Goal: Book appointment/travel/reservation

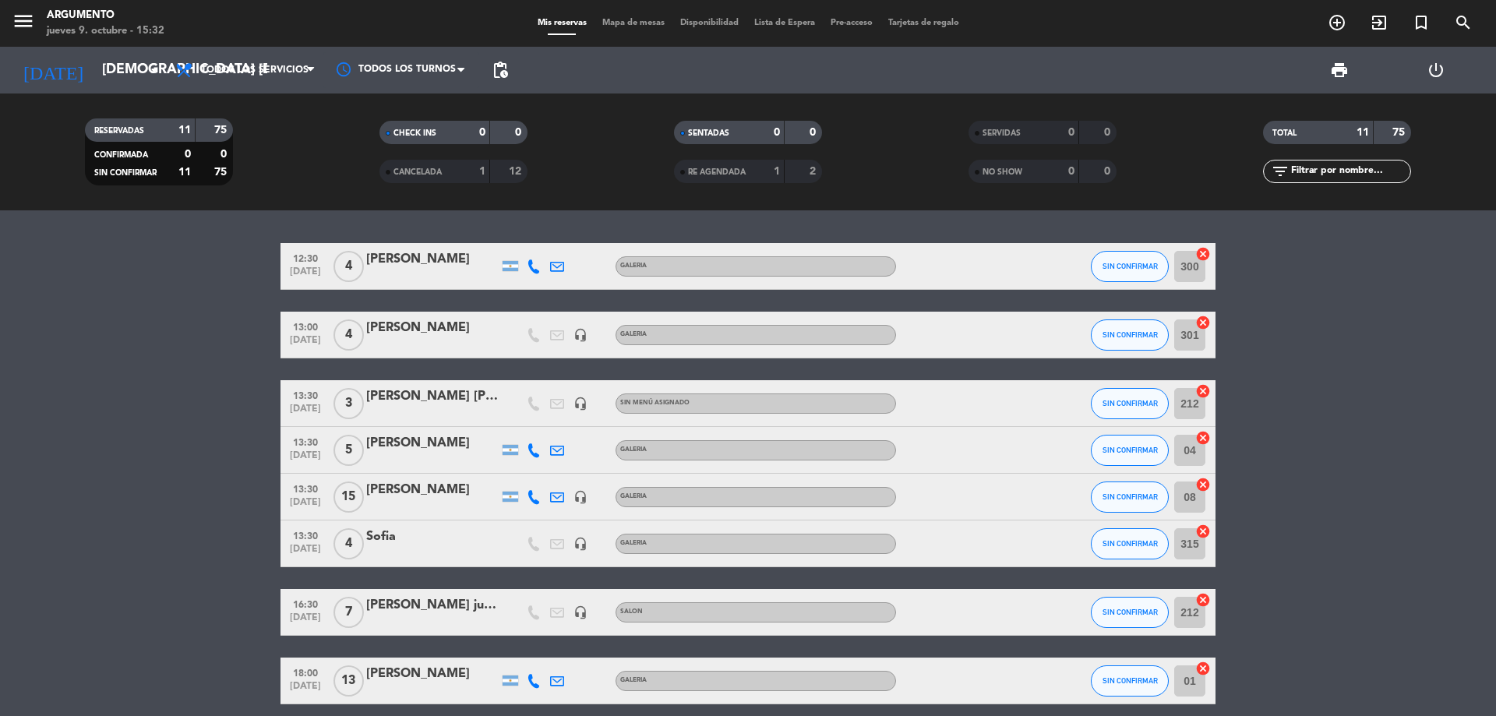
scroll to position [250, 0]
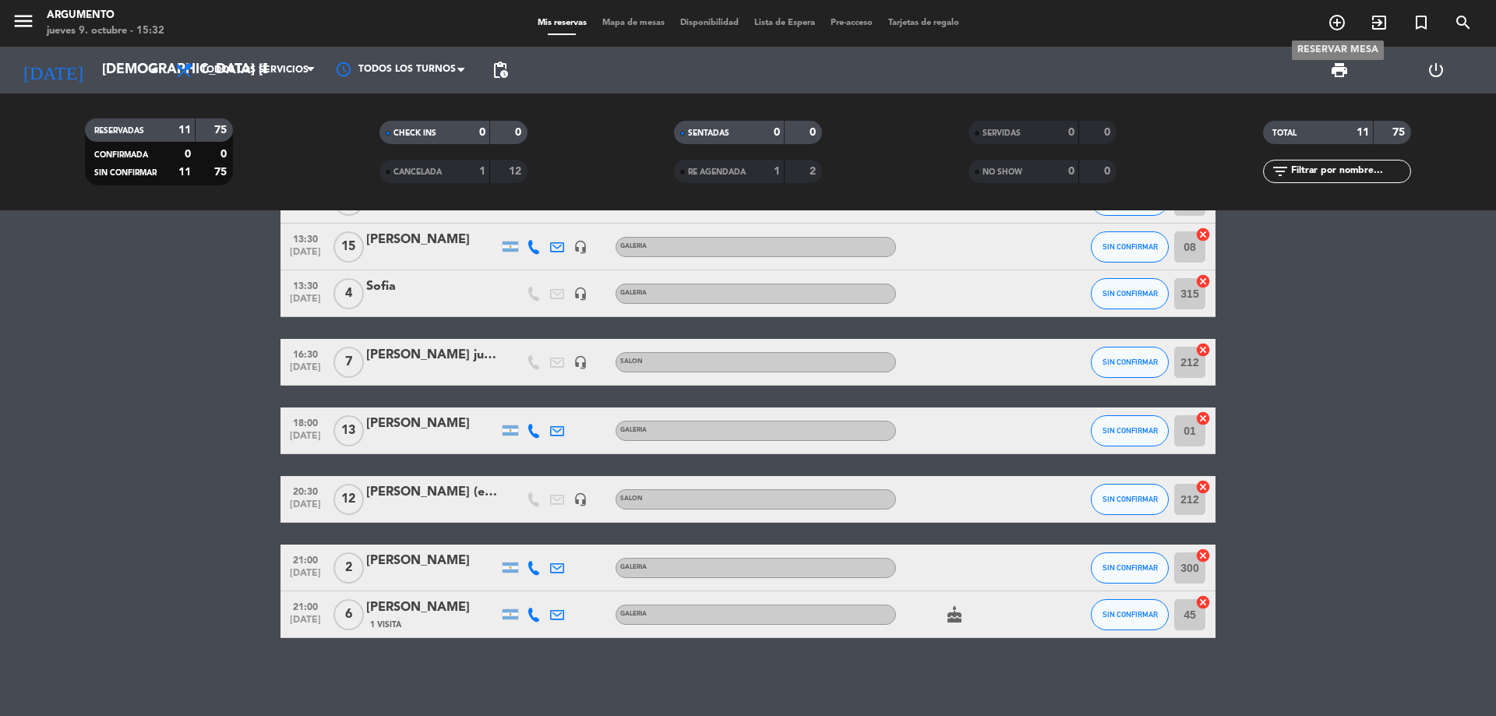
click at [1330, 19] on icon "add_circle_outline" at bounding box center [1336, 22] width 19 height 19
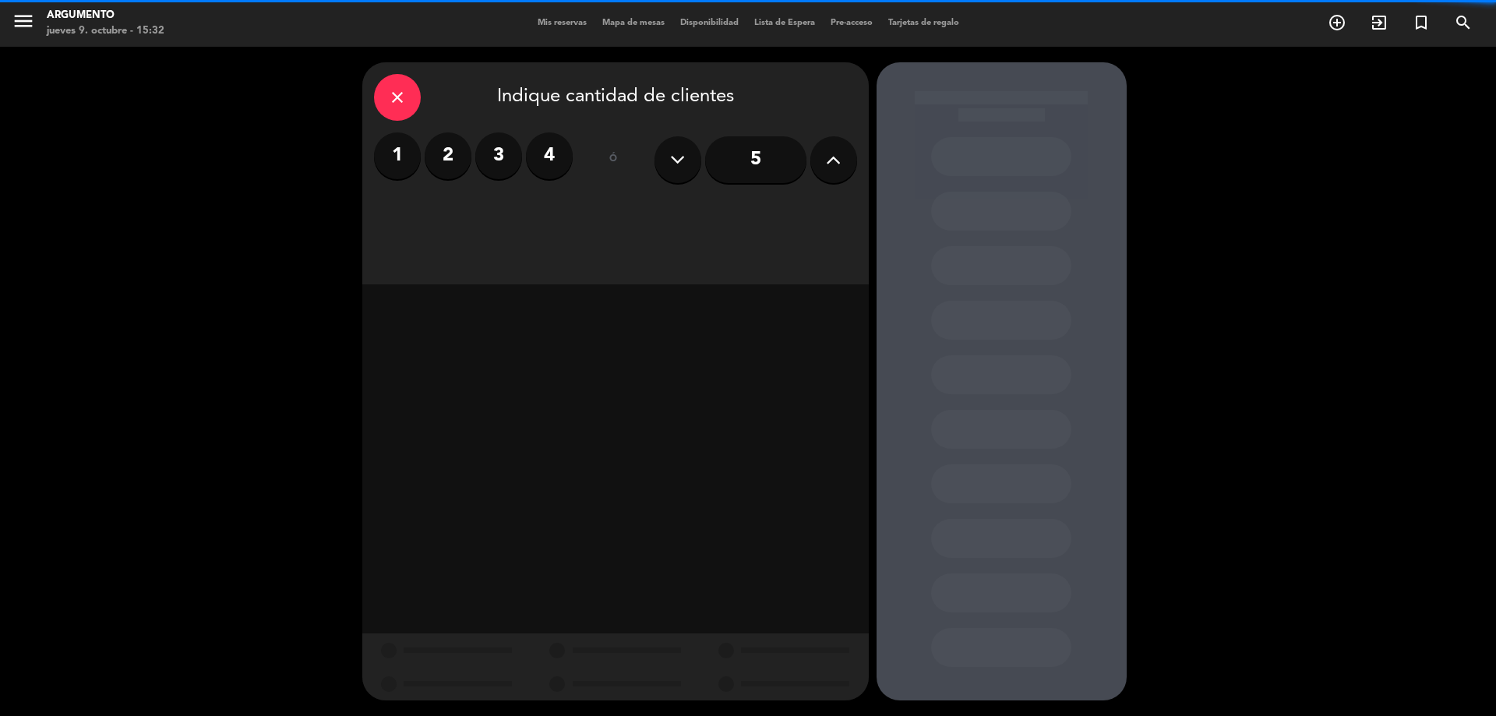
click at [815, 152] on button at bounding box center [833, 159] width 47 height 47
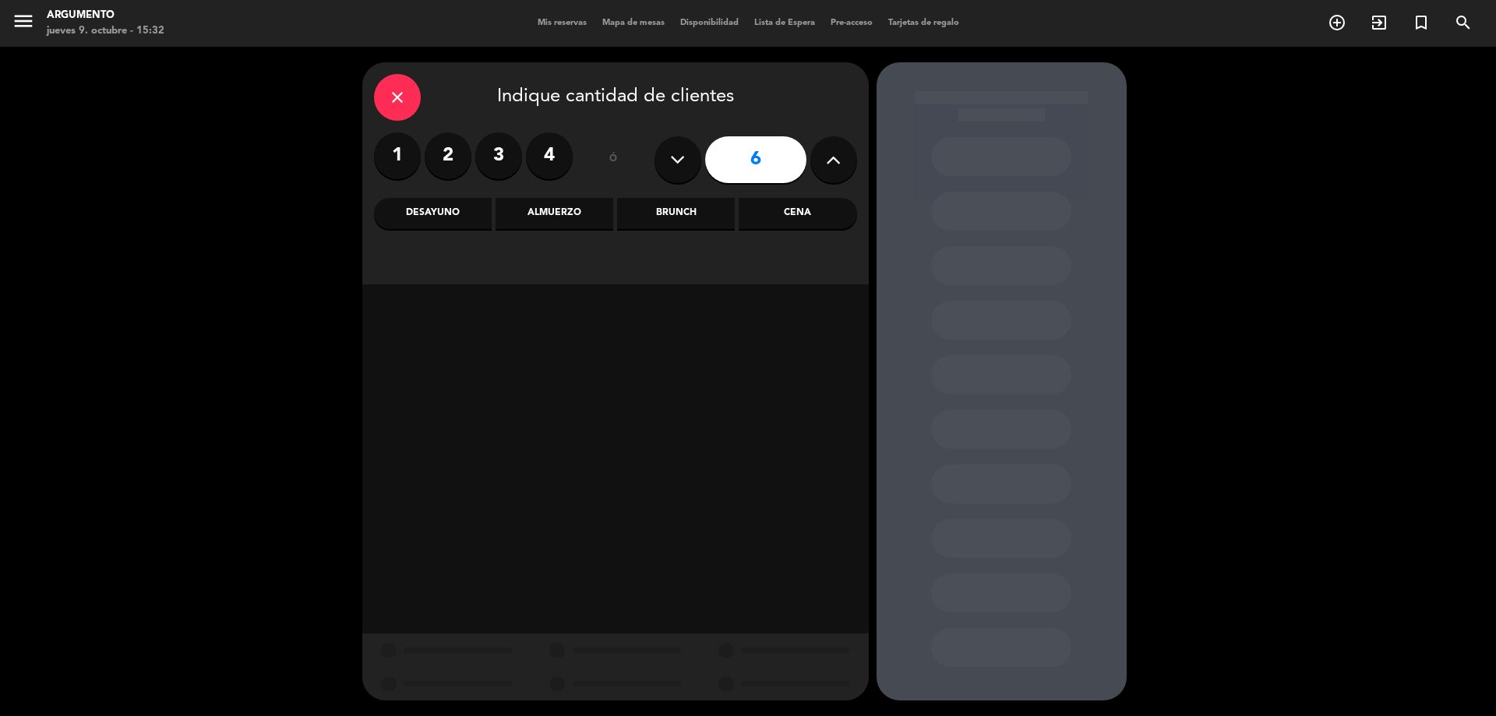
click at [815, 152] on button at bounding box center [833, 159] width 47 height 47
click at [835, 161] on icon at bounding box center [833, 159] width 15 height 23
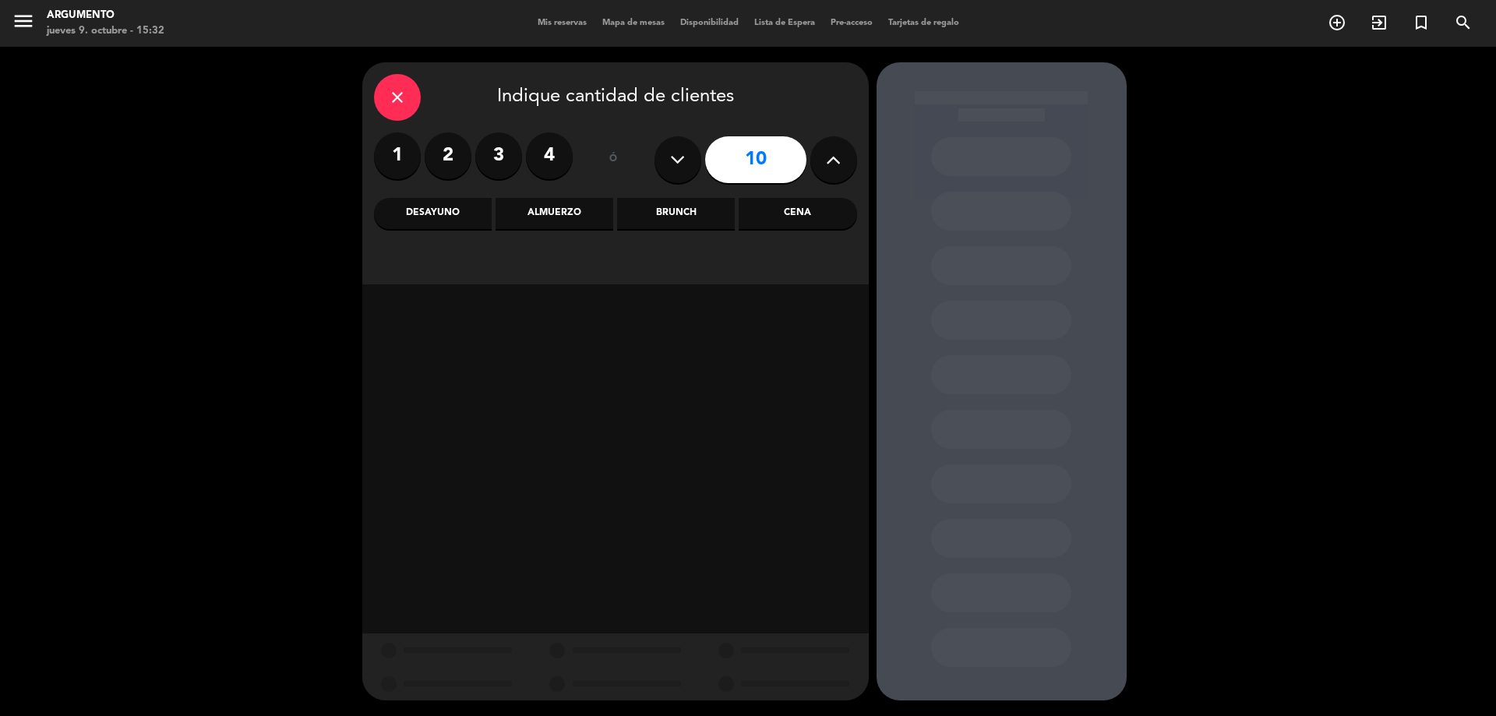
type input "11"
click at [540, 217] on div "Almuerzo" at bounding box center [554, 213] width 118 height 31
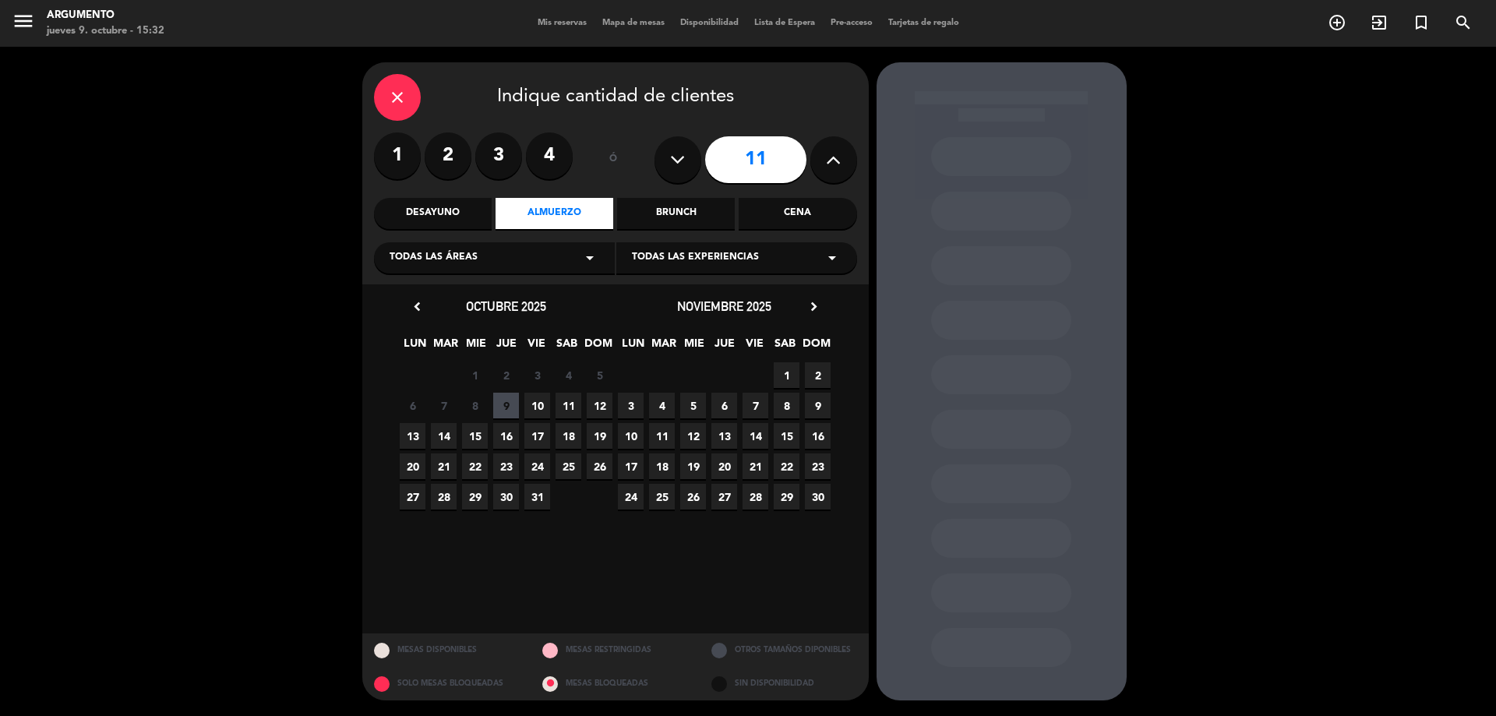
click at [495, 251] on div "Todas las áreas arrow_drop_down" at bounding box center [494, 257] width 241 height 31
click at [462, 297] on div "Galeria" at bounding box center [494, 297] width 210 height 16
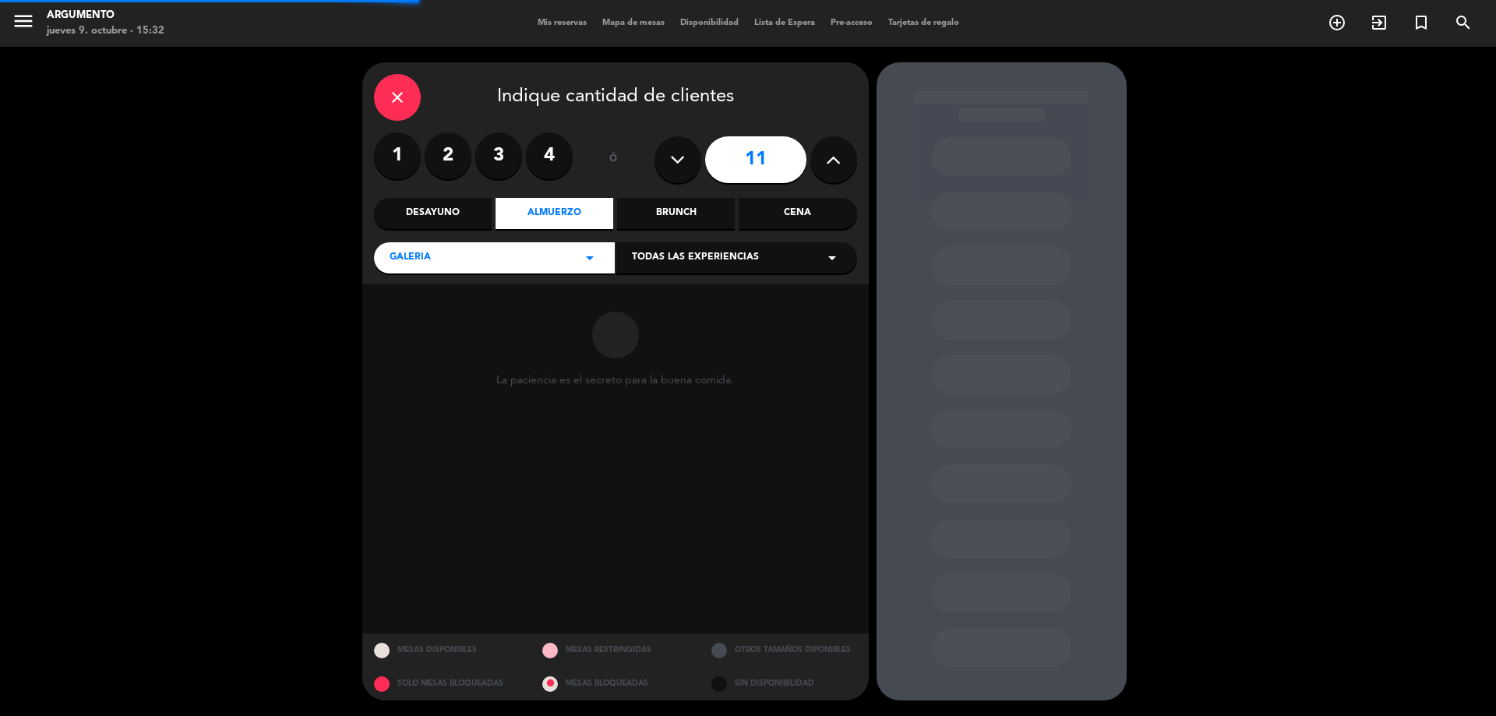
click at [715, 262] on span "Todas las experiencias" at bounding box center [695, 258] width 127 height 16
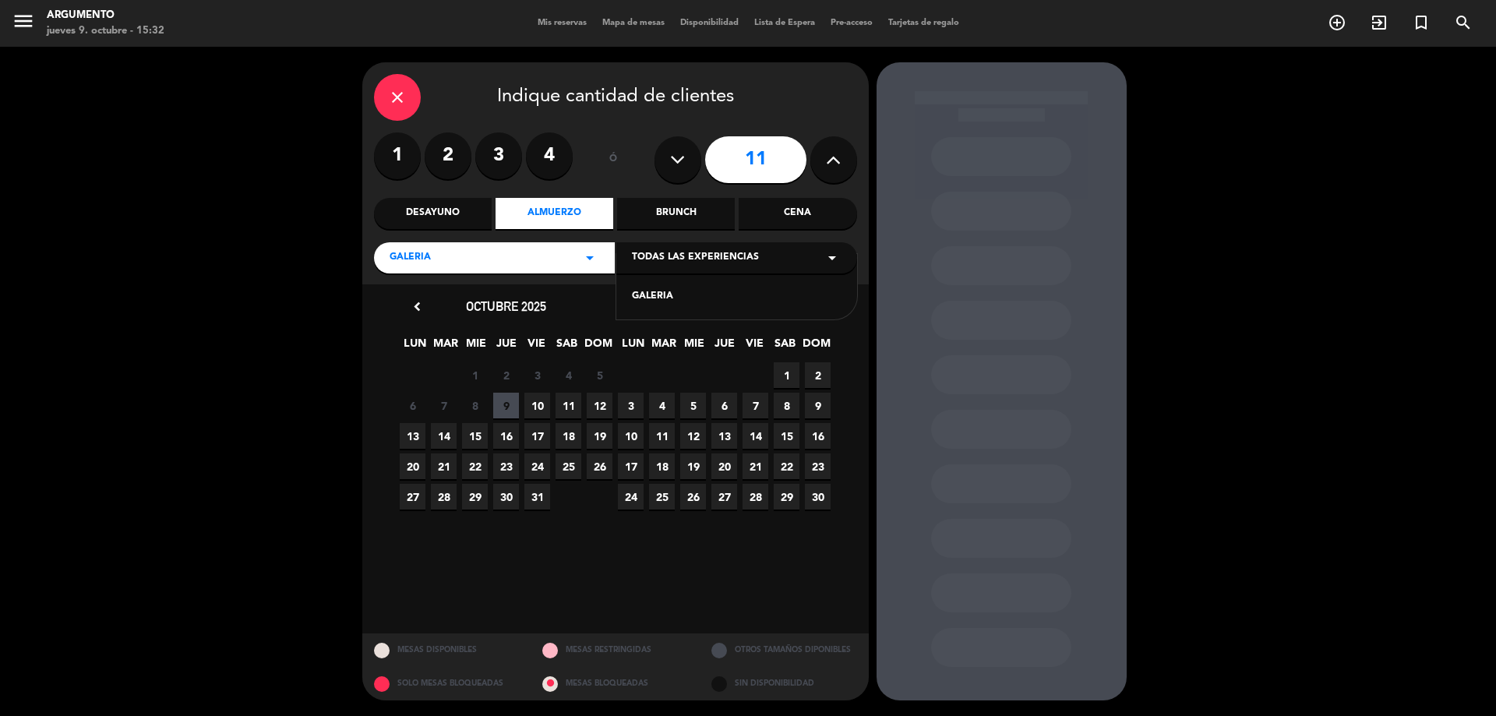
click at [671, 294] on div "GALERIA" at bounding box center [737, 297] width 210 height 16
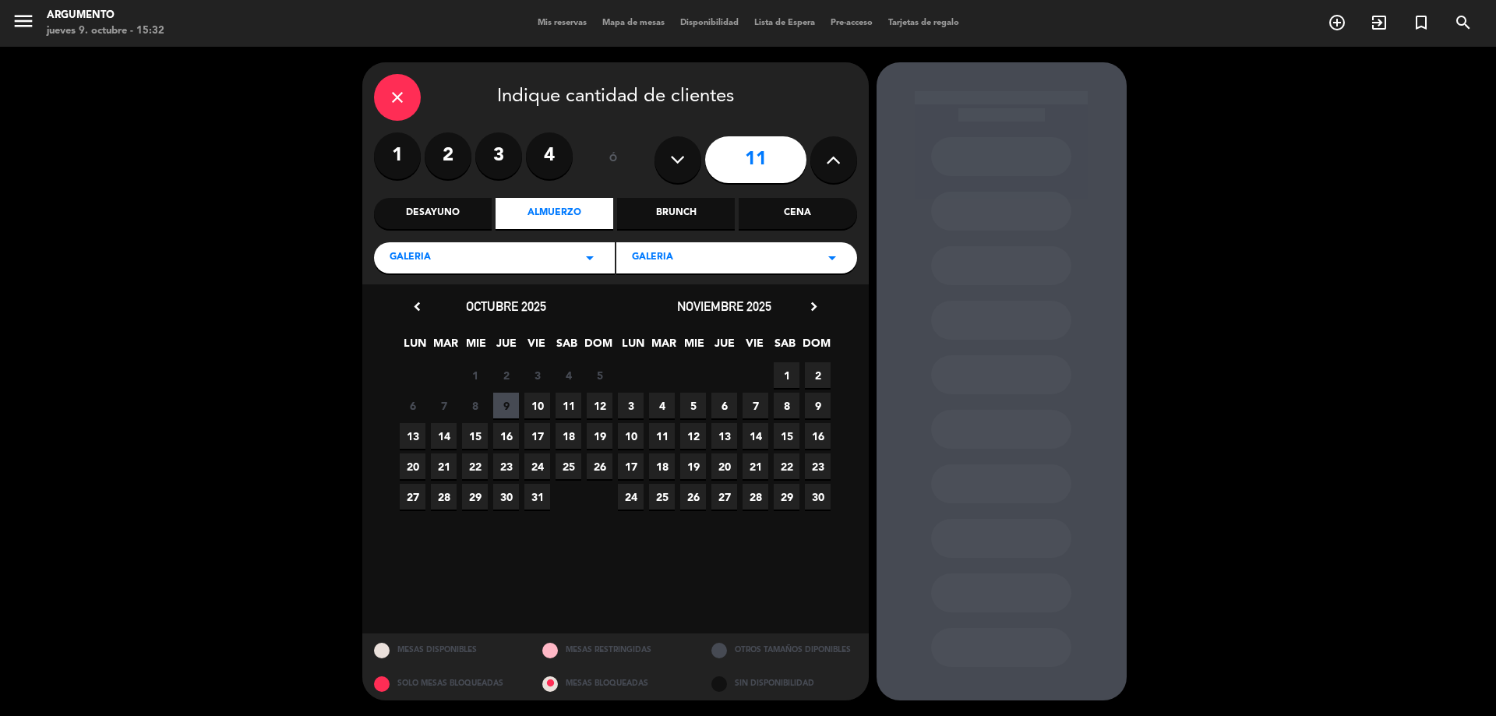
click at [570, 410] on span "11" at bounding box center [568, 406] width 26 height 26
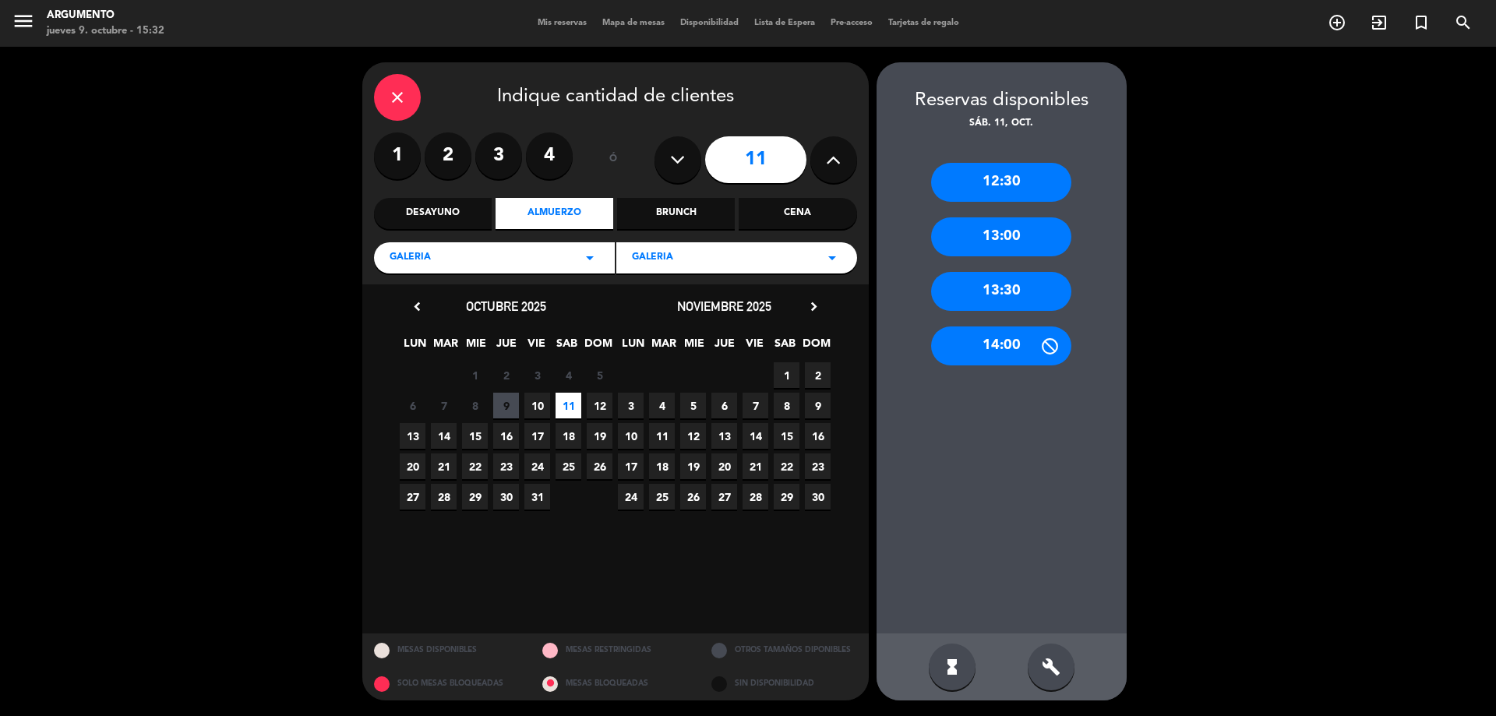
click at [1005, 297] on div "13:30" at bounding box center [1001, 291] width 140 height 39
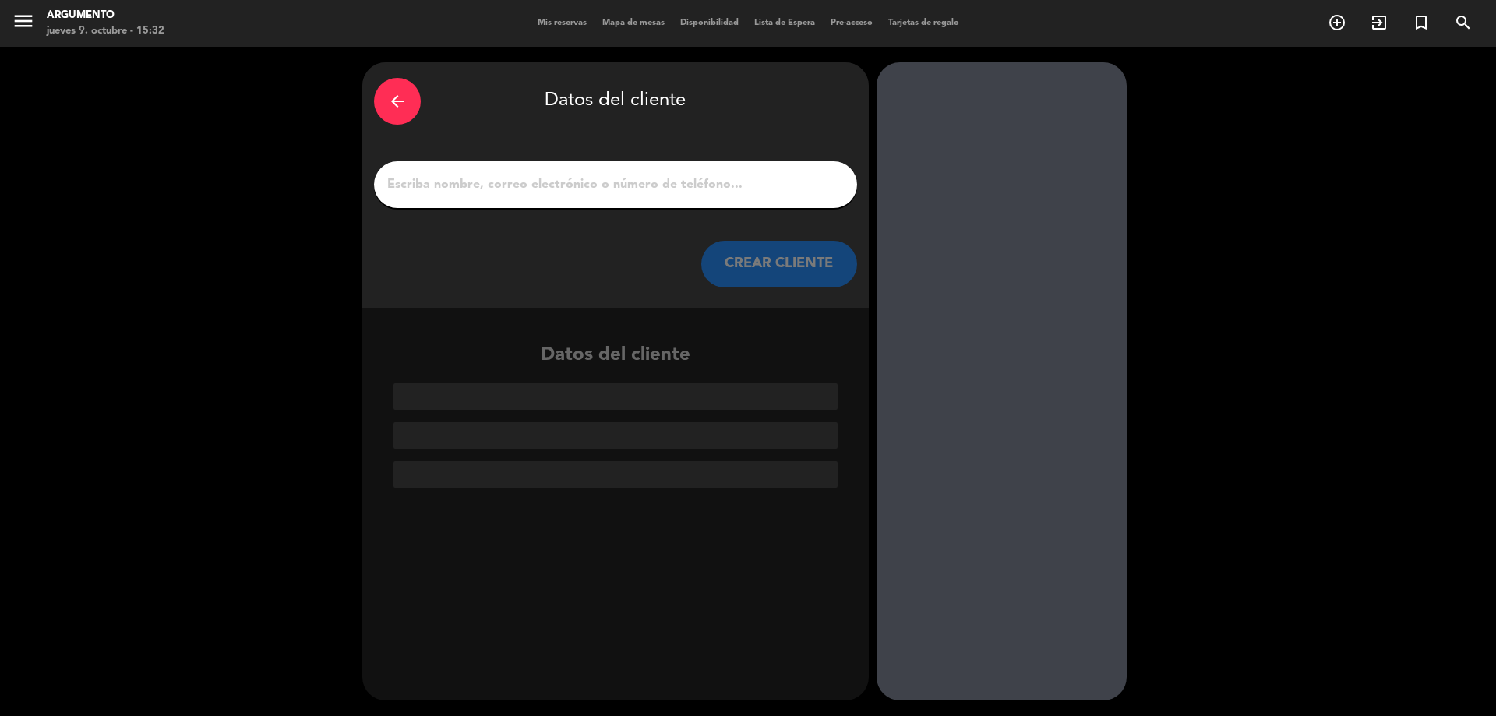
click at [378, 100] on div "arrow_back" at bounding box center [397, 101] width 47 height 47
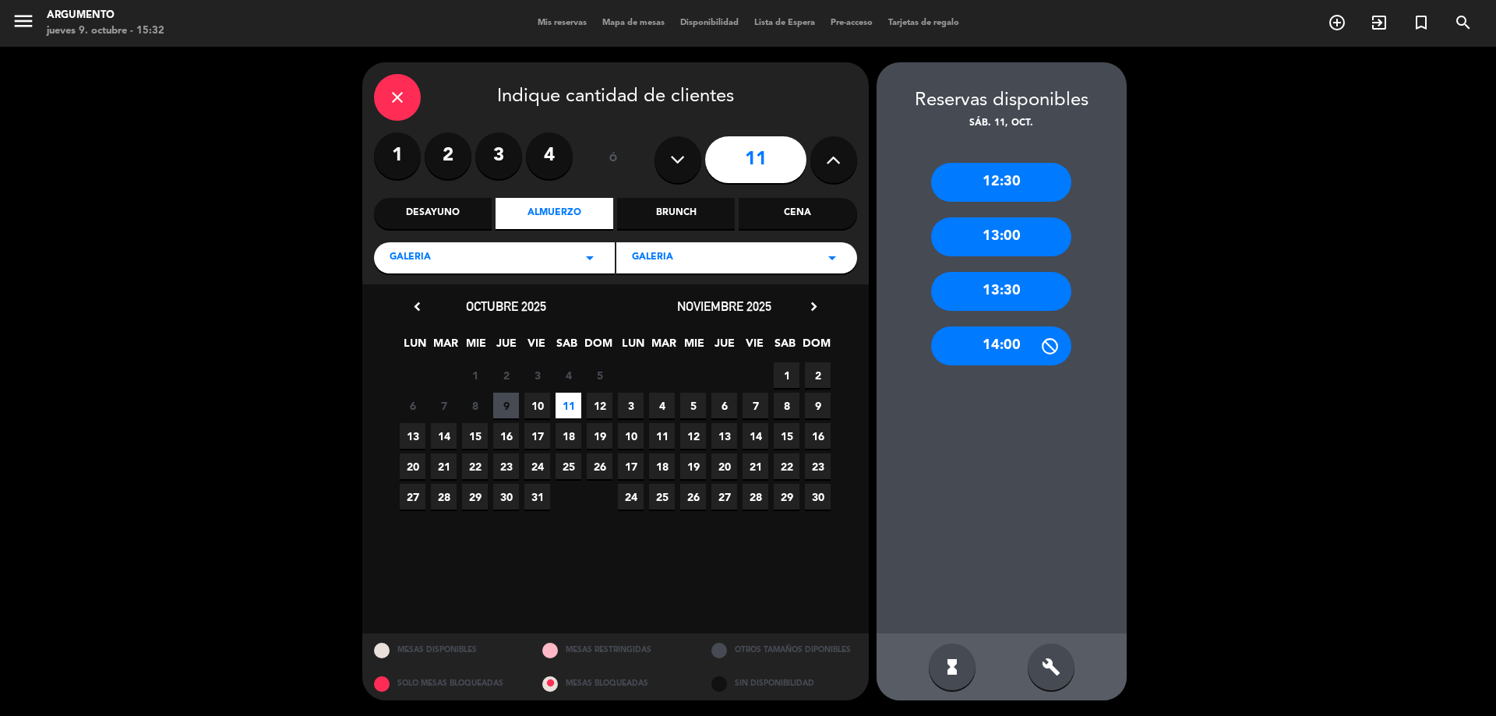
click at [1005, 233] on div "13:00" at bounding box center [1001, 236] width 140 height 39
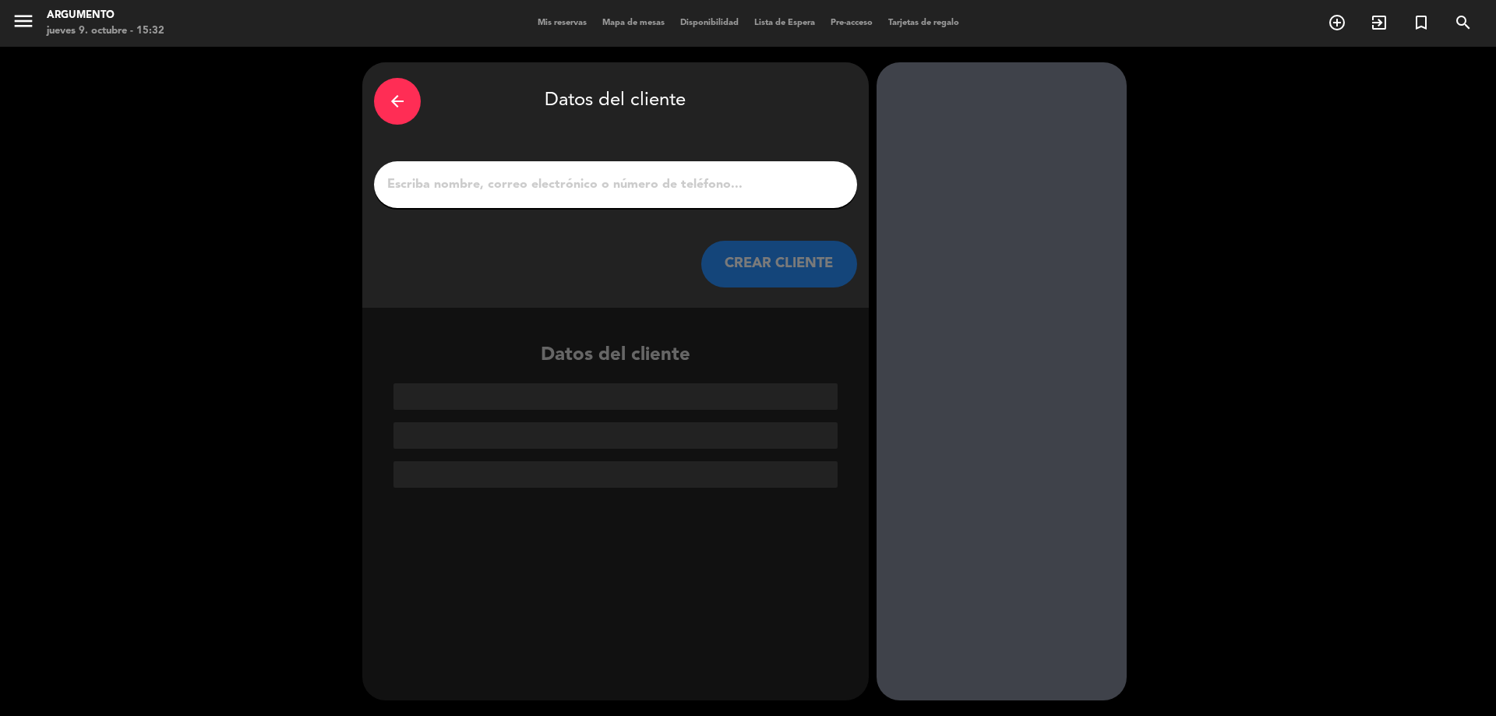
click at [650, 202] on div at bounding box center [615, 184] width 483 height 47
click at [647, 185] on input "1" at bounding box center [616, 185] width 460 height 22
paste input "[PERSON_NAME]"
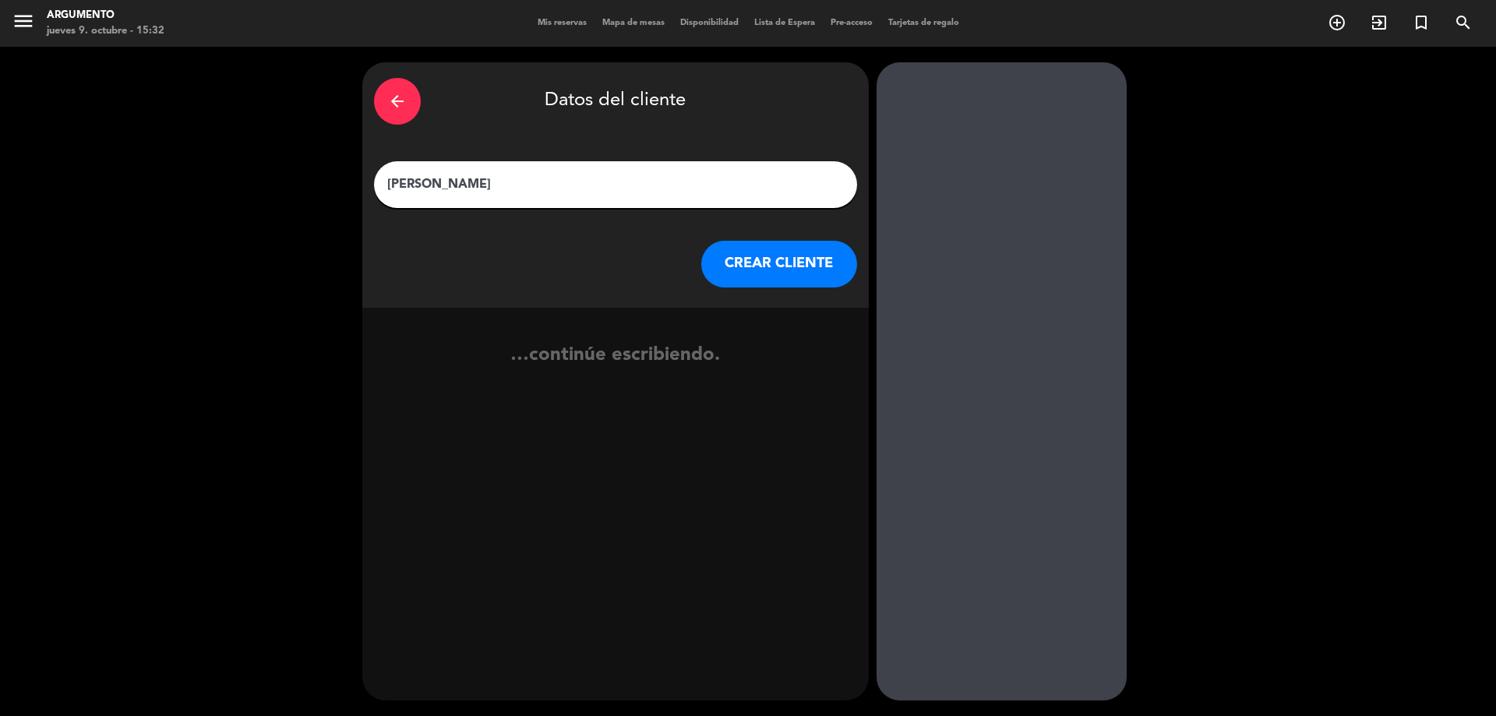
type input "[PERSON_NAME]"
click at [733, 257] on button "CREAR CLIENTE" at bounding box center [779, 264] width 156 height 47
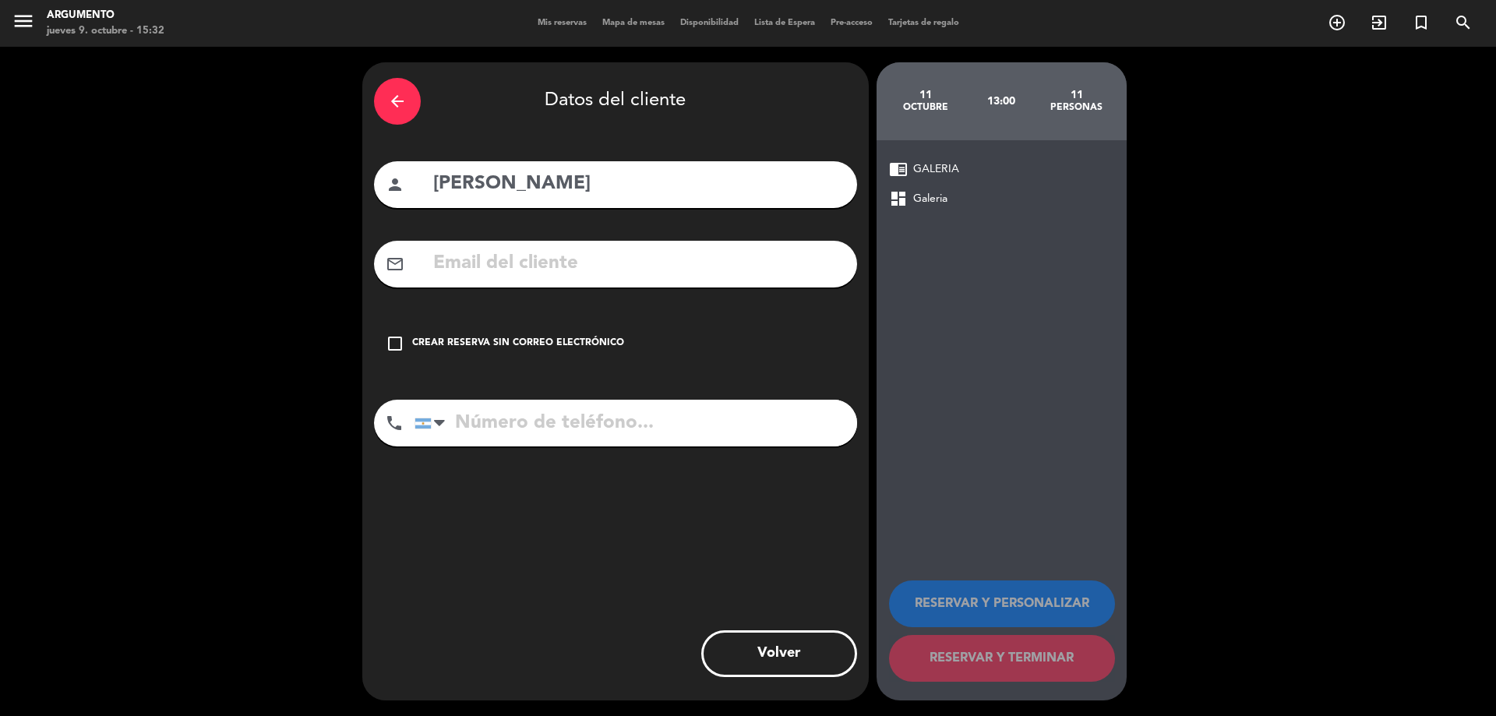
click at [609, 414] on input "tel" at bounding box center [635, 423] width 442 height 47
paste input "351-3444569"
type input "351-3444569"
click at [458, 264] on input "text" at bounding box center [639, 264] width 414 height 32
paste input "[EMAIL_ADDRESS][DOMAIN_NAME]"
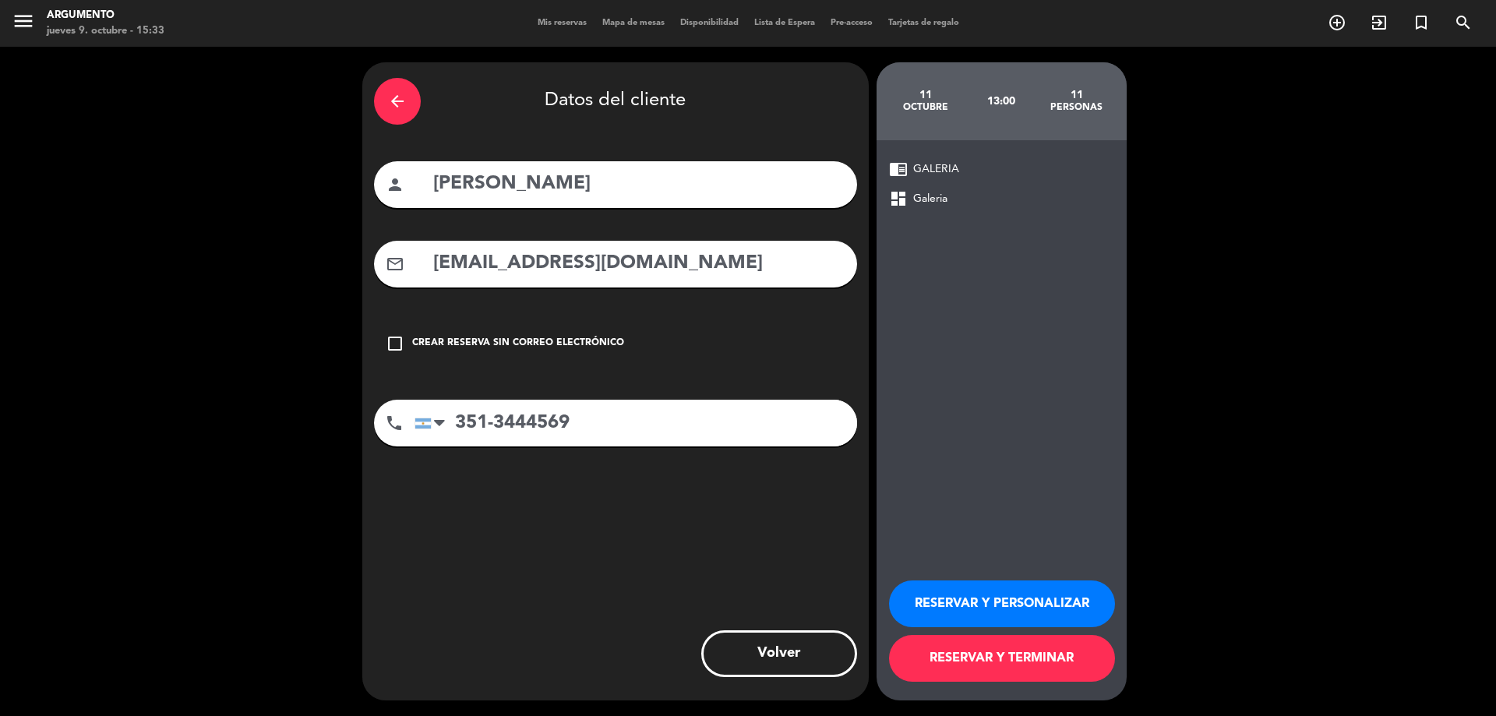
type input "[EMAIL_ADDRESS][DOMAIN_NAME]"
click at [988, 616] on button "RESERVAR Y PERSONALIZAR" at bounding box center [1002, 603] width 226 height 47
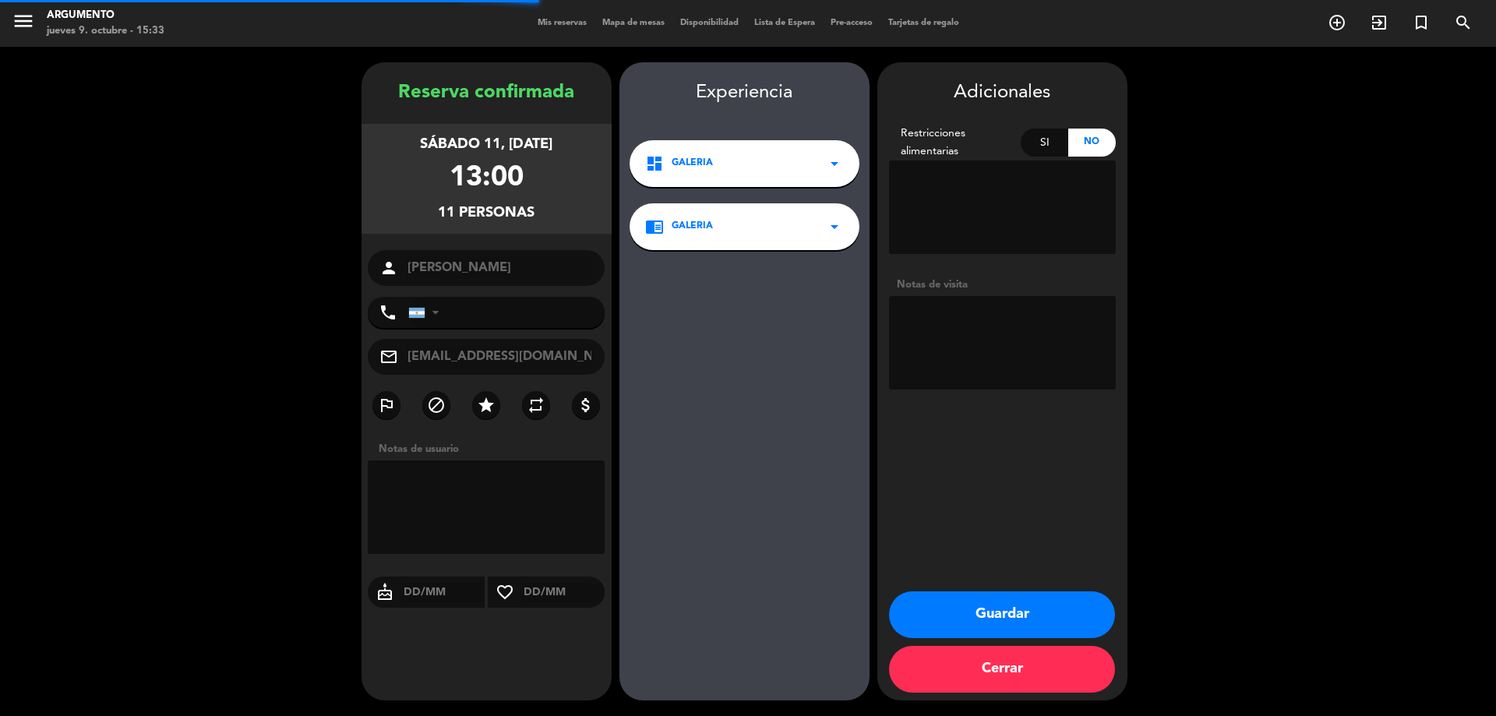
type input "[PHONE_NUMBER]"
click at [962, 601] on button "Guardar" at bounding box center [1002, 614] width 226 height 47
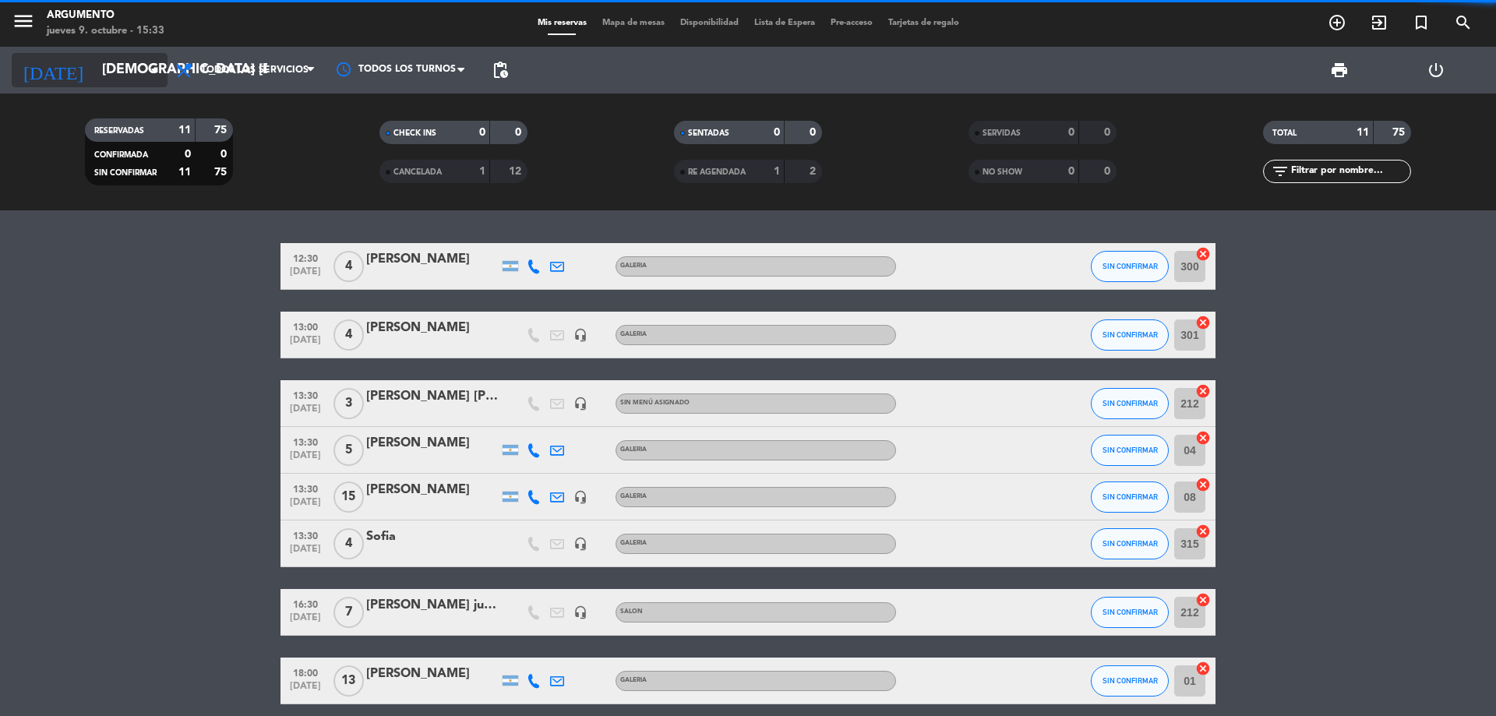
click at [126, 63] on input "[DEMOGRAPHIC_DATA] [DATE]" at bounding box center [184, 70] width 181 height 31
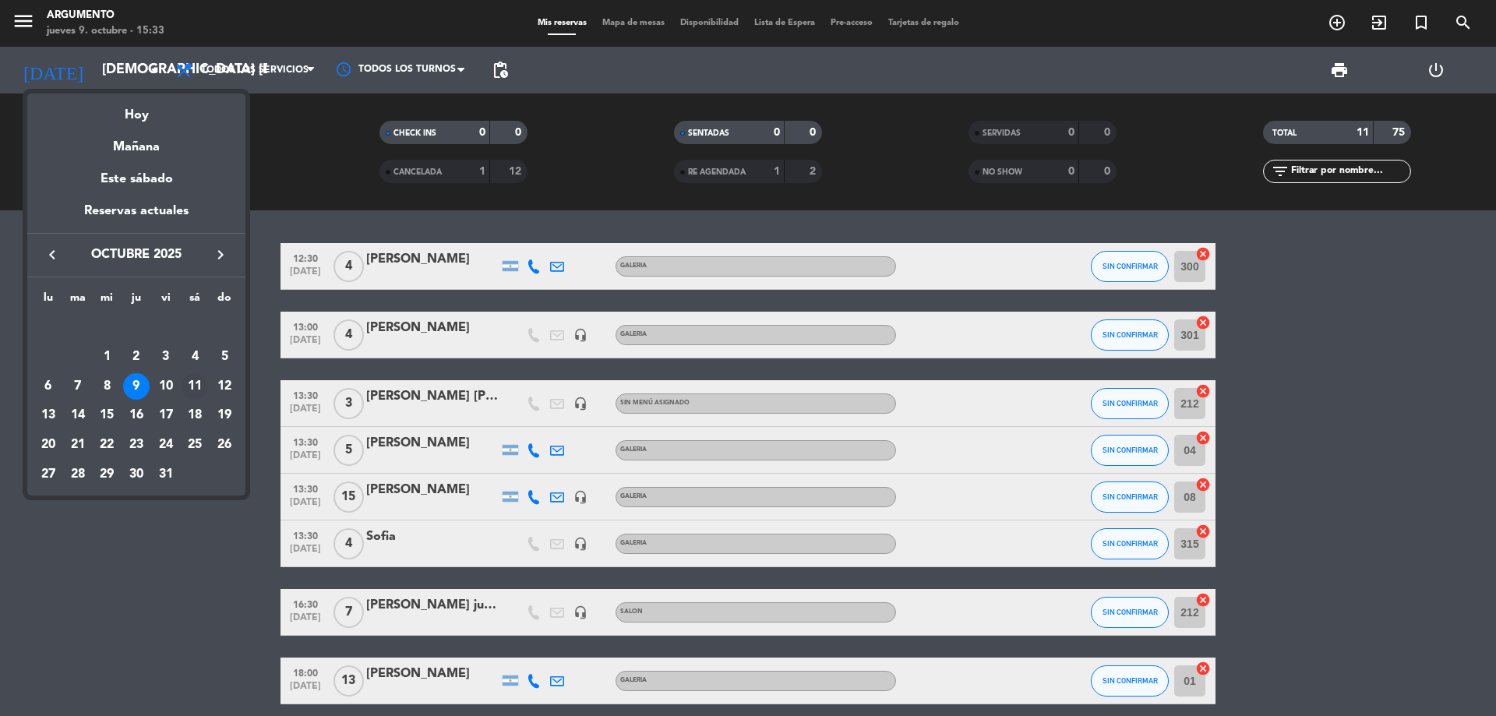
click at [197, 385] on div "11" at bounding box center [194, 386] width 26 height 26
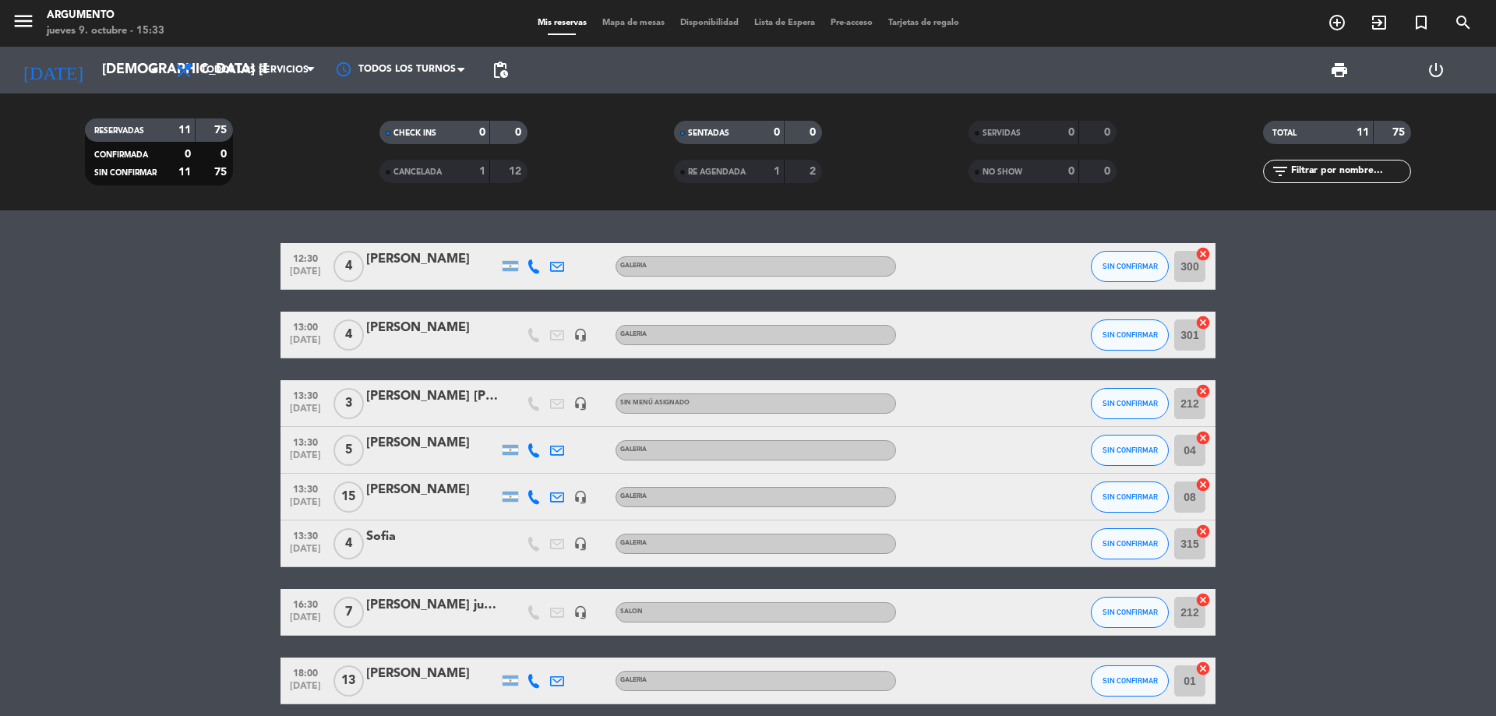
type input "sáb. [DATE]"
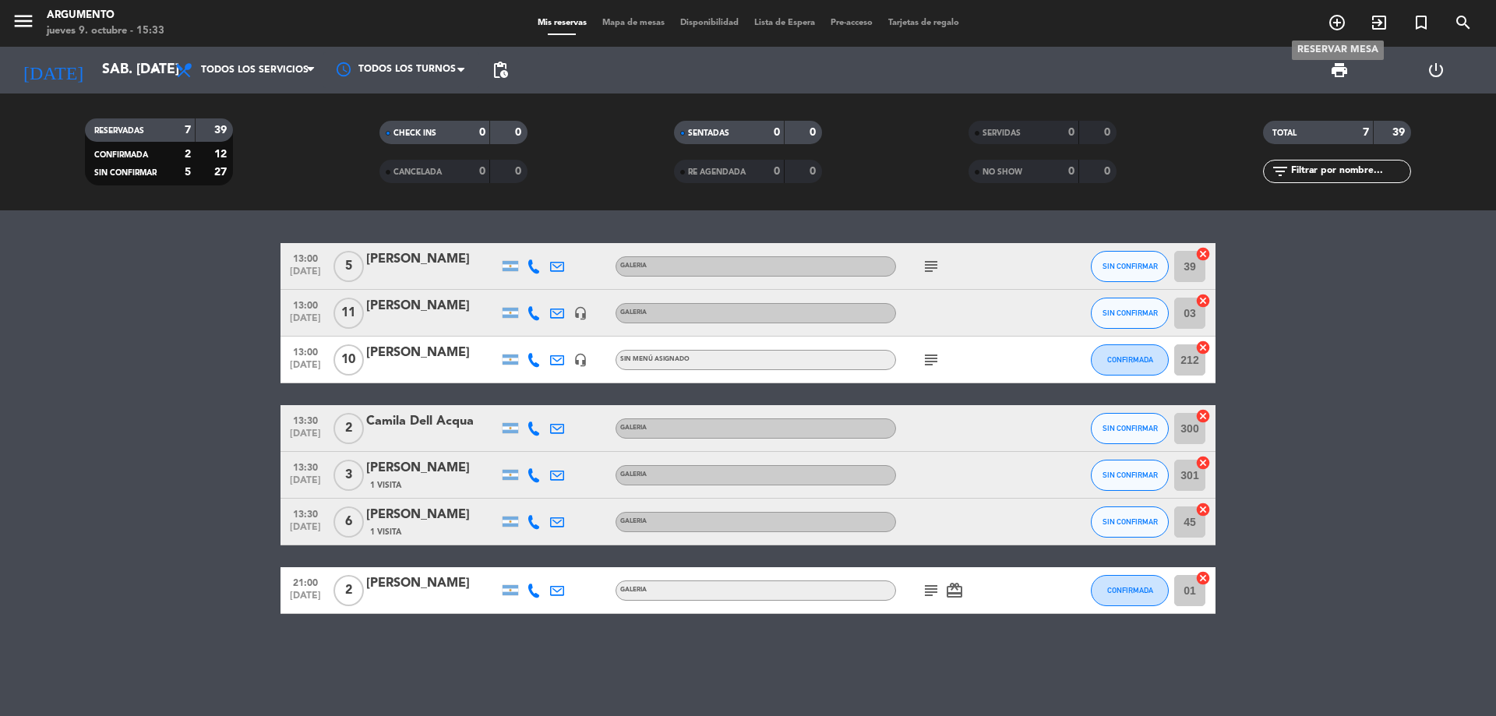
click at [1337, 22] on icon "add_circle_outline" at bounding box center [1336, 22] width 19 height 19
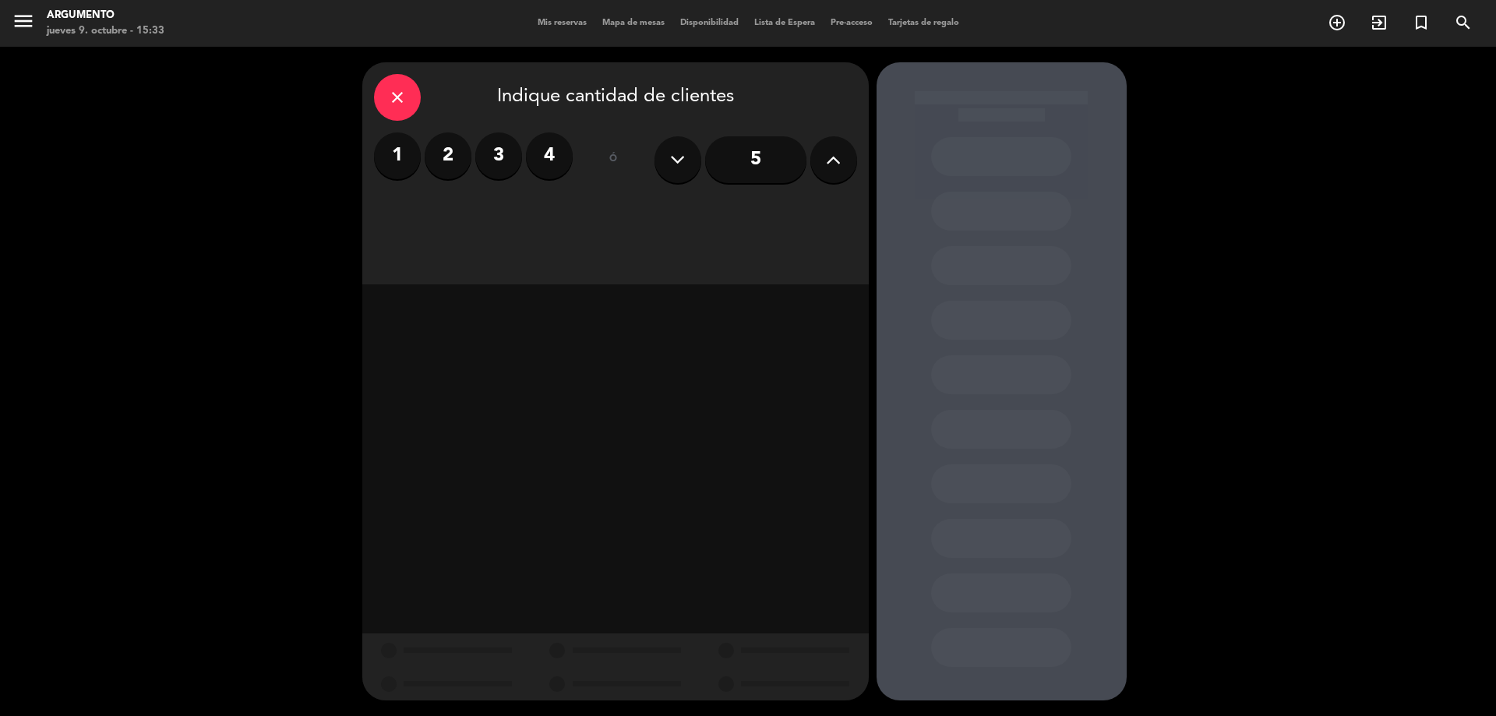
click at [829, 156] on icon at bounding box center [833, 159] width 15 height 23
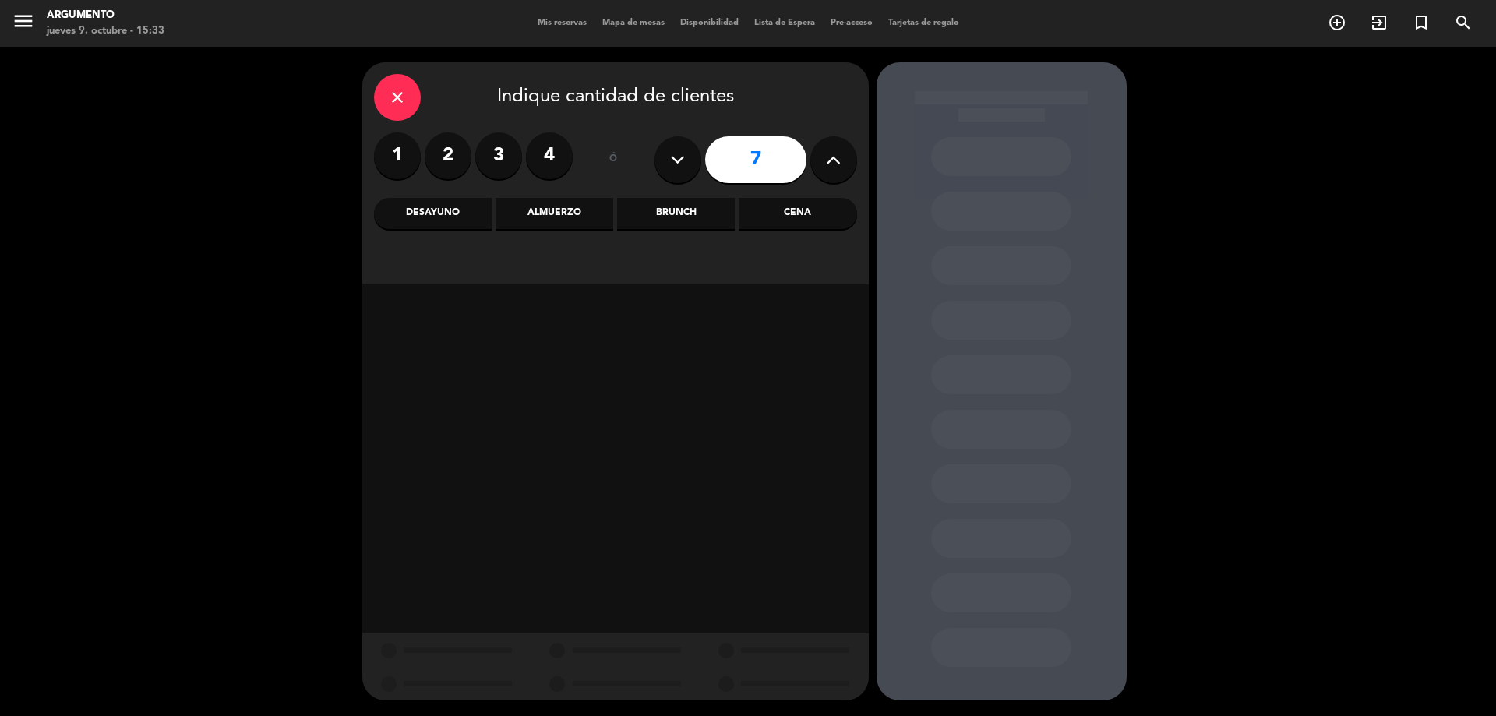
click at [829, 156] on icon at bounding box center [833, 159] width 15 height 23
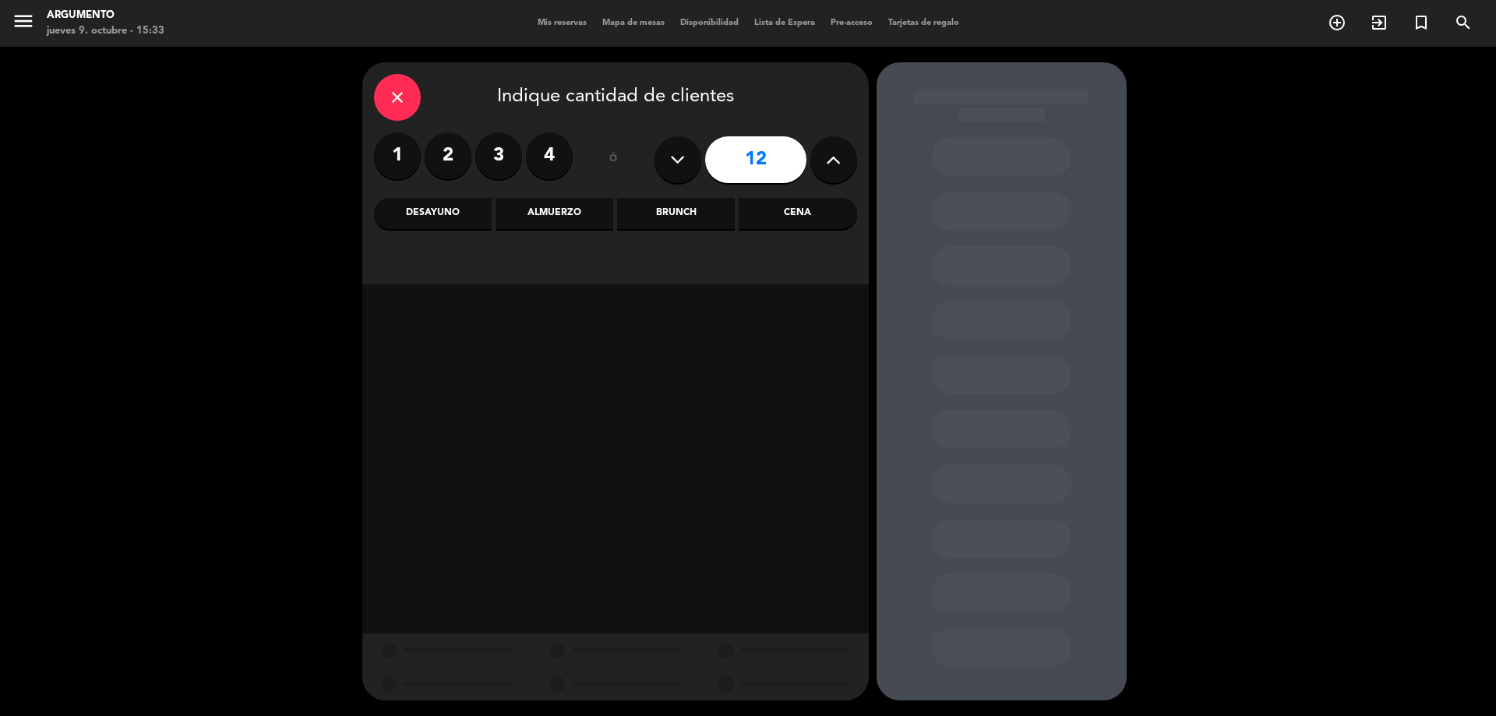
click at [829, 156] on icon at bounding box center [833, 159] width 15 height 23
type input "13"
click at [826, 196] on div "close Indique cantidad de clientes 1 2 3 4 ó 13 Desayuno Almuerzo Brunch Cena" at bounding box center [615, 173] width 506 height 222
click at [820, 213] on div "Cena" at bounding box center [797, 213] width 118 height 31
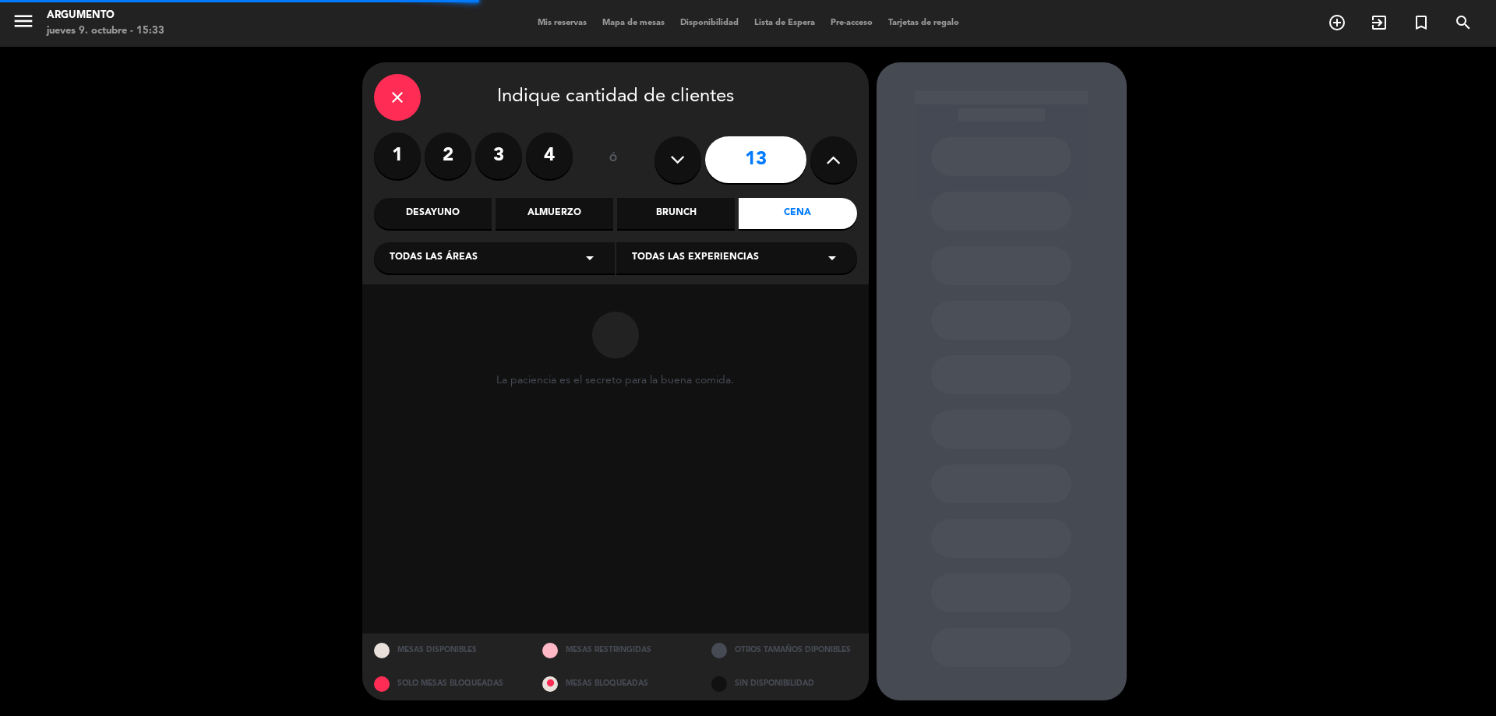
click at [460, 264] on span "Todas las áreas" at bounding box center [433, 258] width 88 height 16
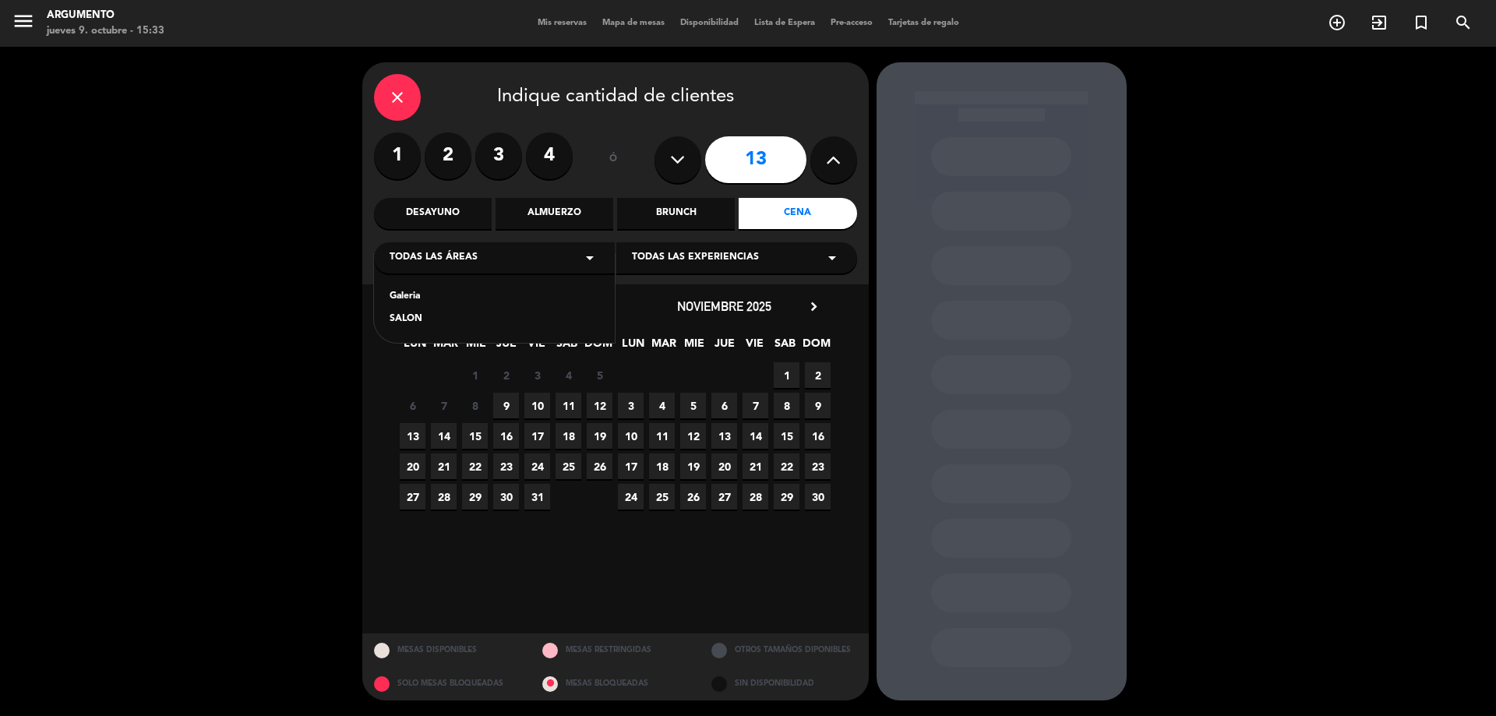
click at [425, 293] on div "Galeria" at bounding box center [494, 297] width 210 height 16
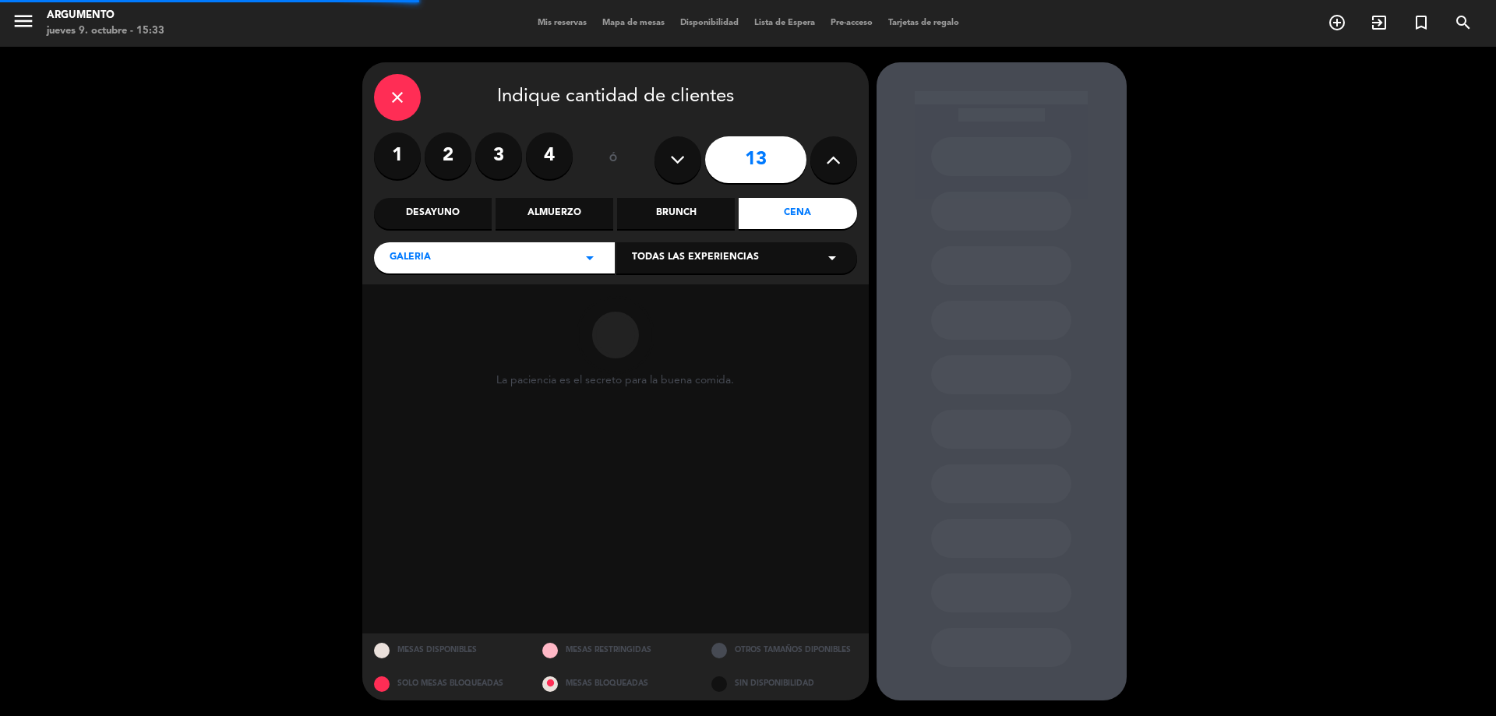
click at [740, 247] on div "Todas las experiencias arrow_drop_down" at bounding box center [736, 257] width 241 height 31
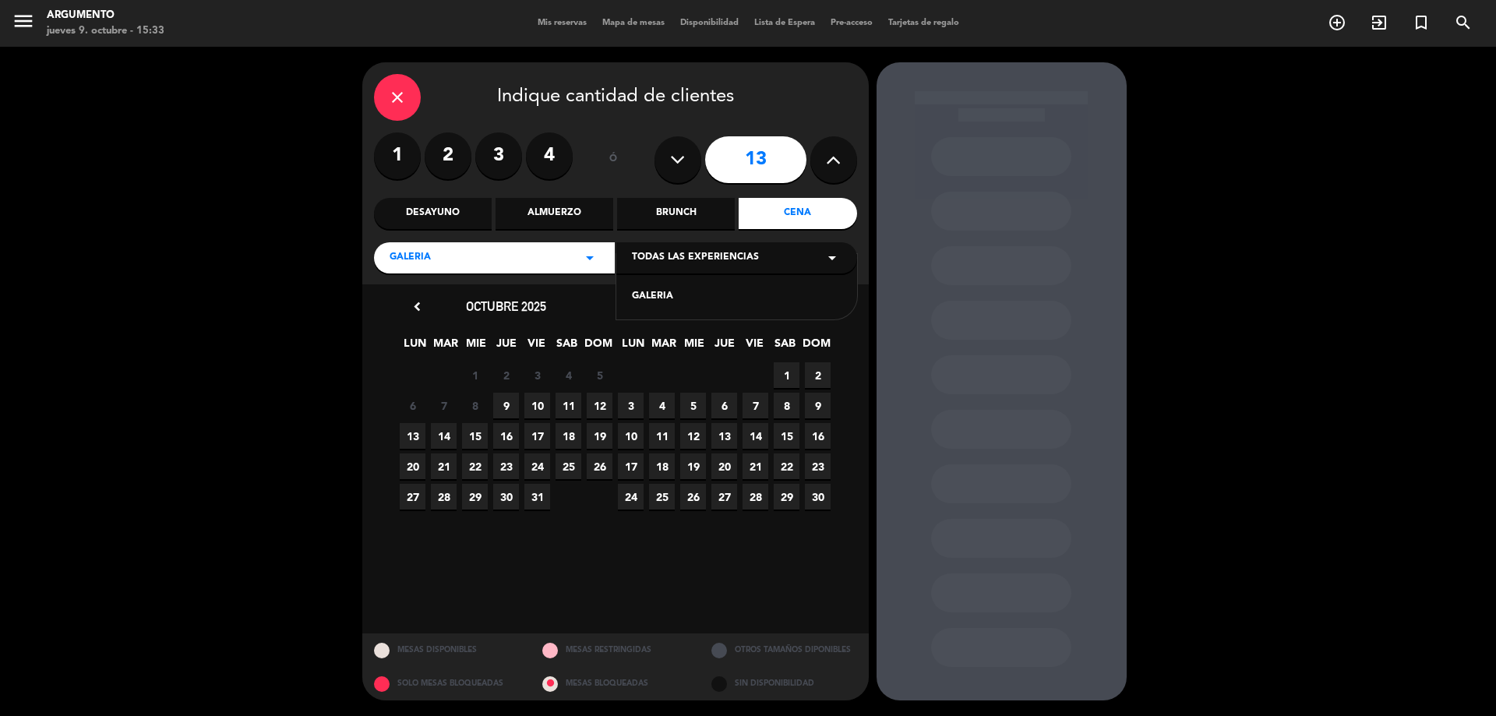
click at [669, 291] on div "GALERIA" at bounding box center [737, 297] width 210 height 16
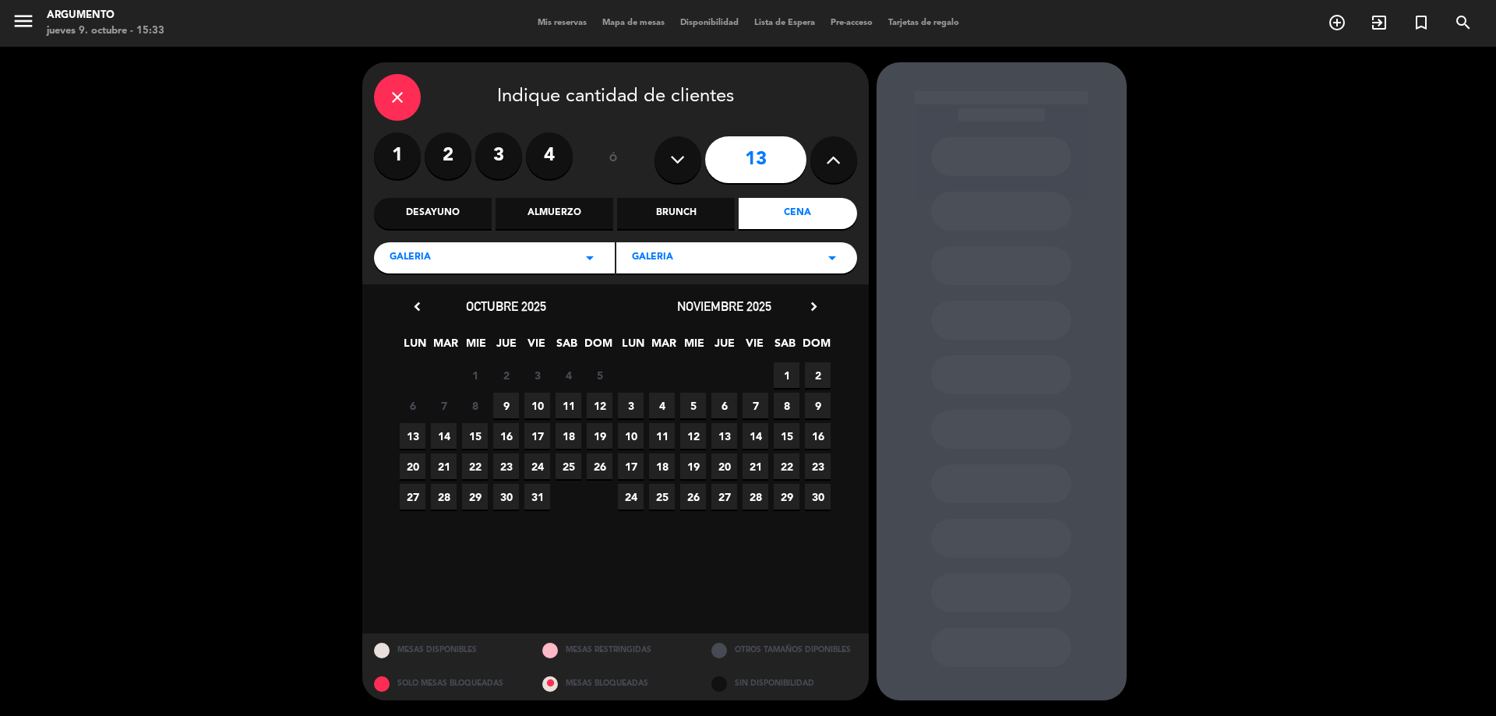
click at [570, 406] on span "11" at bounding box center [568, 406] width 26 height 26
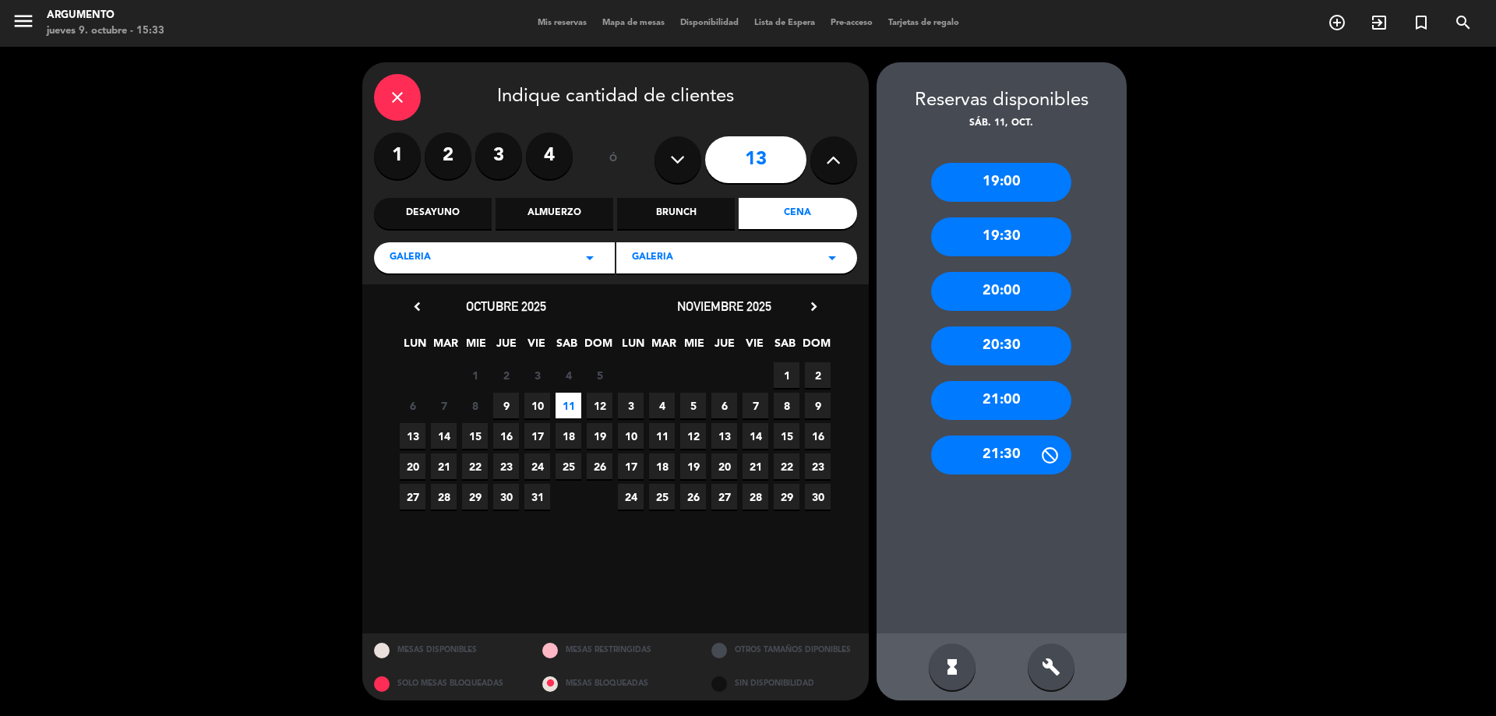
click at [965, 392] on div "21:00" at bounding box center [1001, 400] width 140 height 39
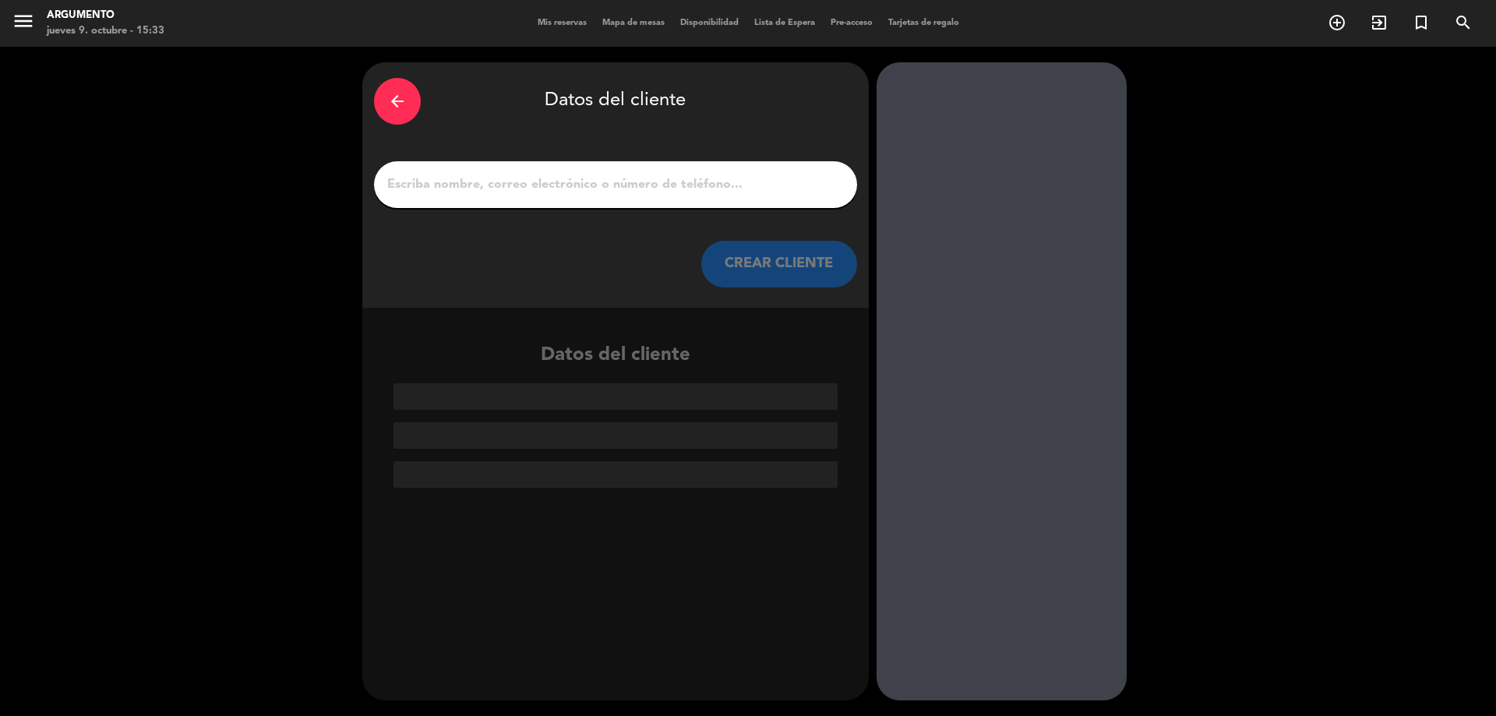
click at [541, 191] on input "1" at bounding box center [616, 185] width 460 height 22
paste input "[PERSON_NAME]"
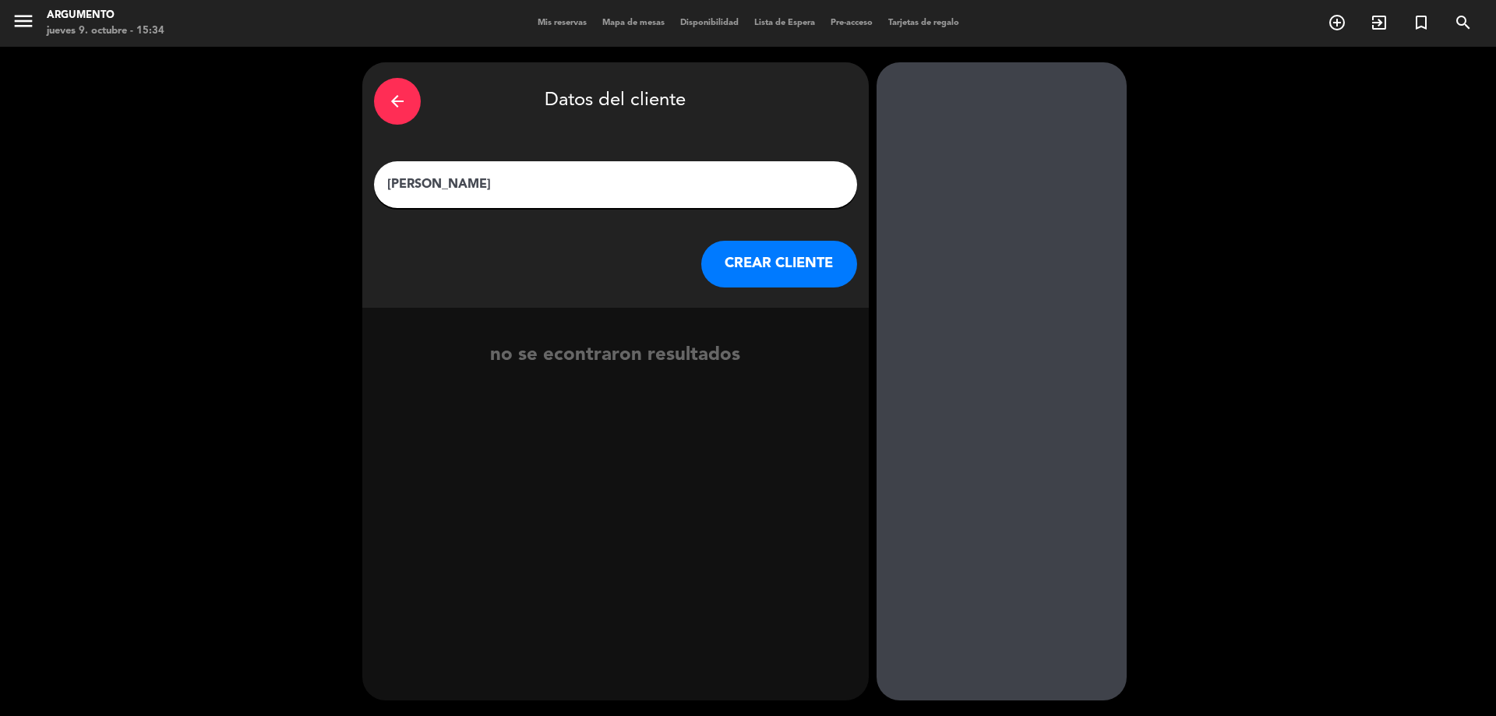
type input "[PERSON_NAME]"
click at [770, 257] on button "CREAR CLIENTE" at bounding box center [779, 264] width 156 height 47
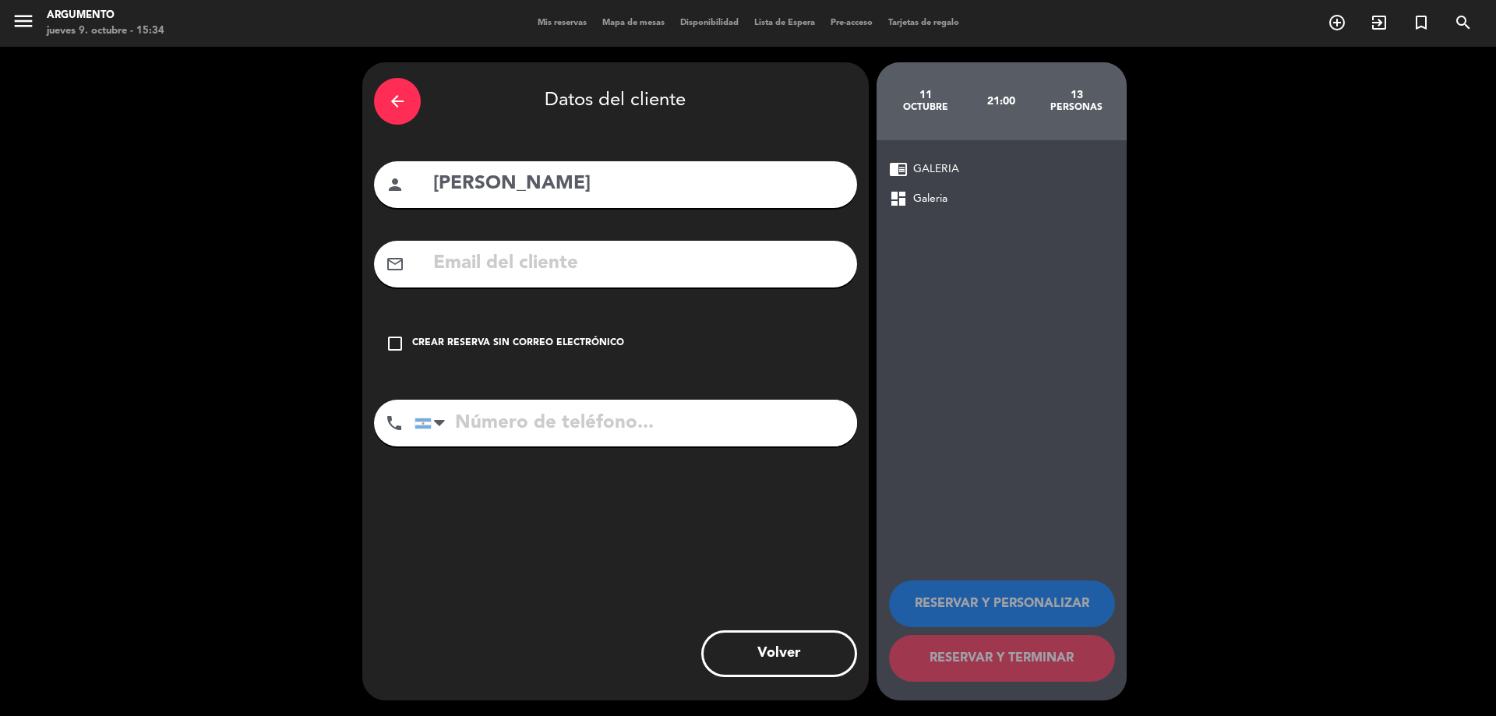
click at [439, 271] on input "text" at bounding box center [639, 264] width 414 height 32
paste input "[EMAIL_ADDRESS][DOMAIN_NAME]"
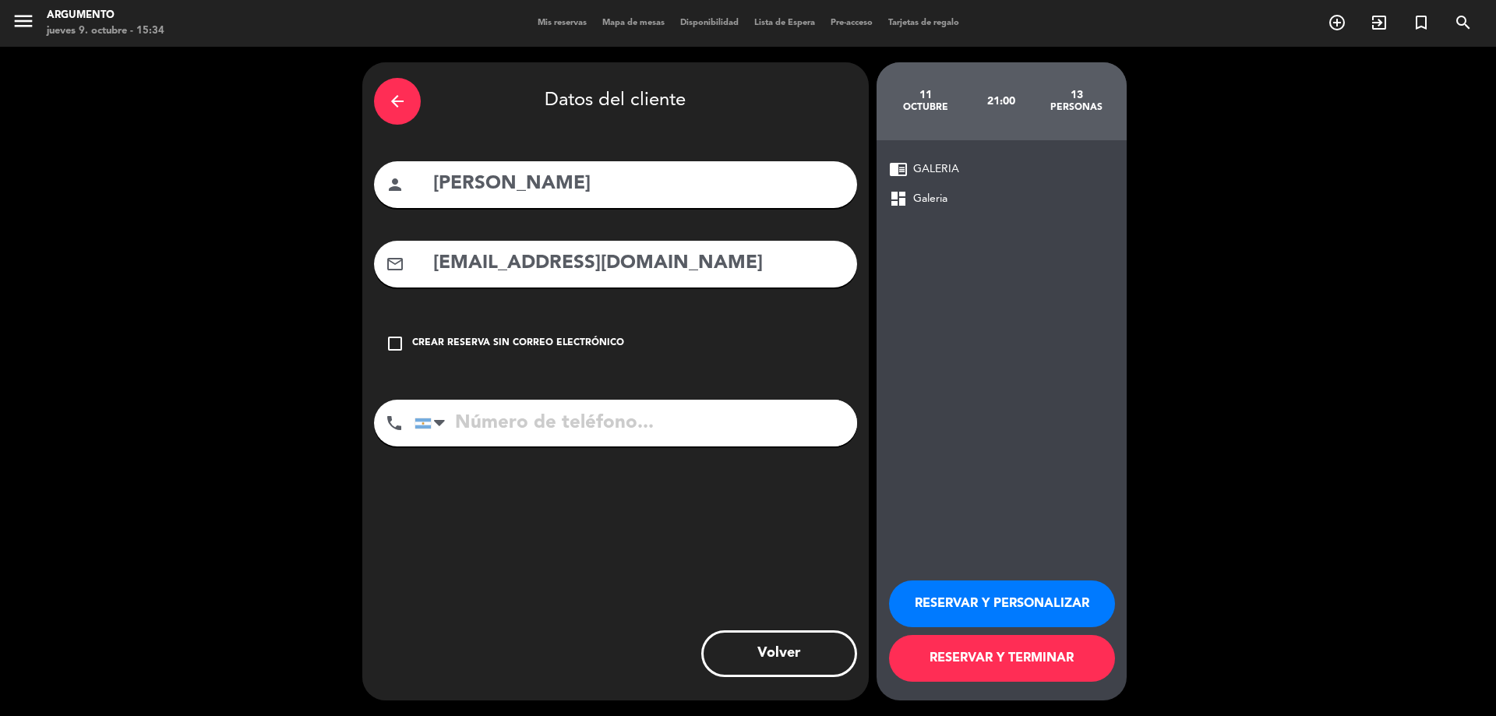
type input "[EMAIL_ADDRESS][DOMAIN_NAME]"
click at [568, 444] on input "tel" at bounding box center [635, 423] width 442 height 47
paste input "3517062873"
type input "3517062873"
click at [947, 607] on button "RESERVAR Y PERSONALIZAR" at bounding box center [1002, 603] width 226 height 47
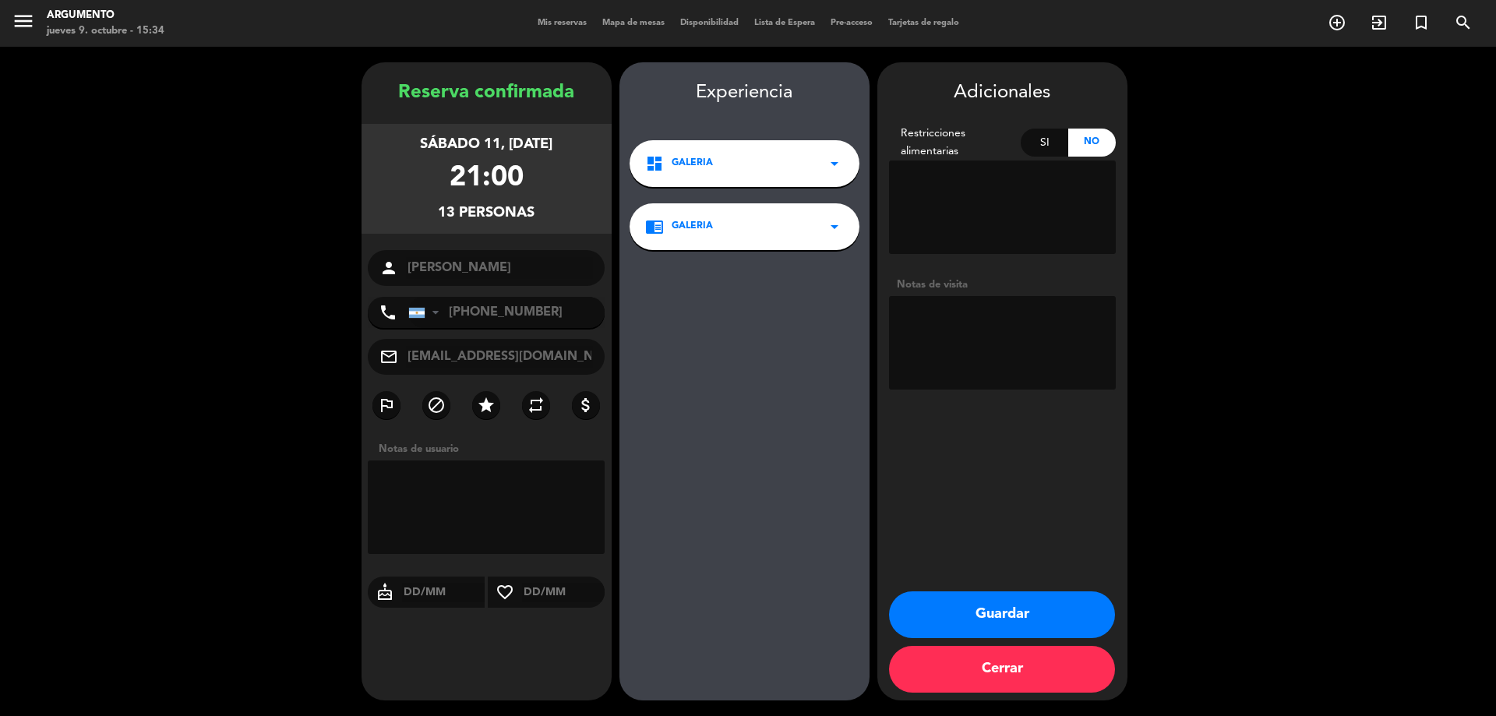
click at [985, 618] on button "Guardar" at bounding box center [1002, 614] width 226 height 47
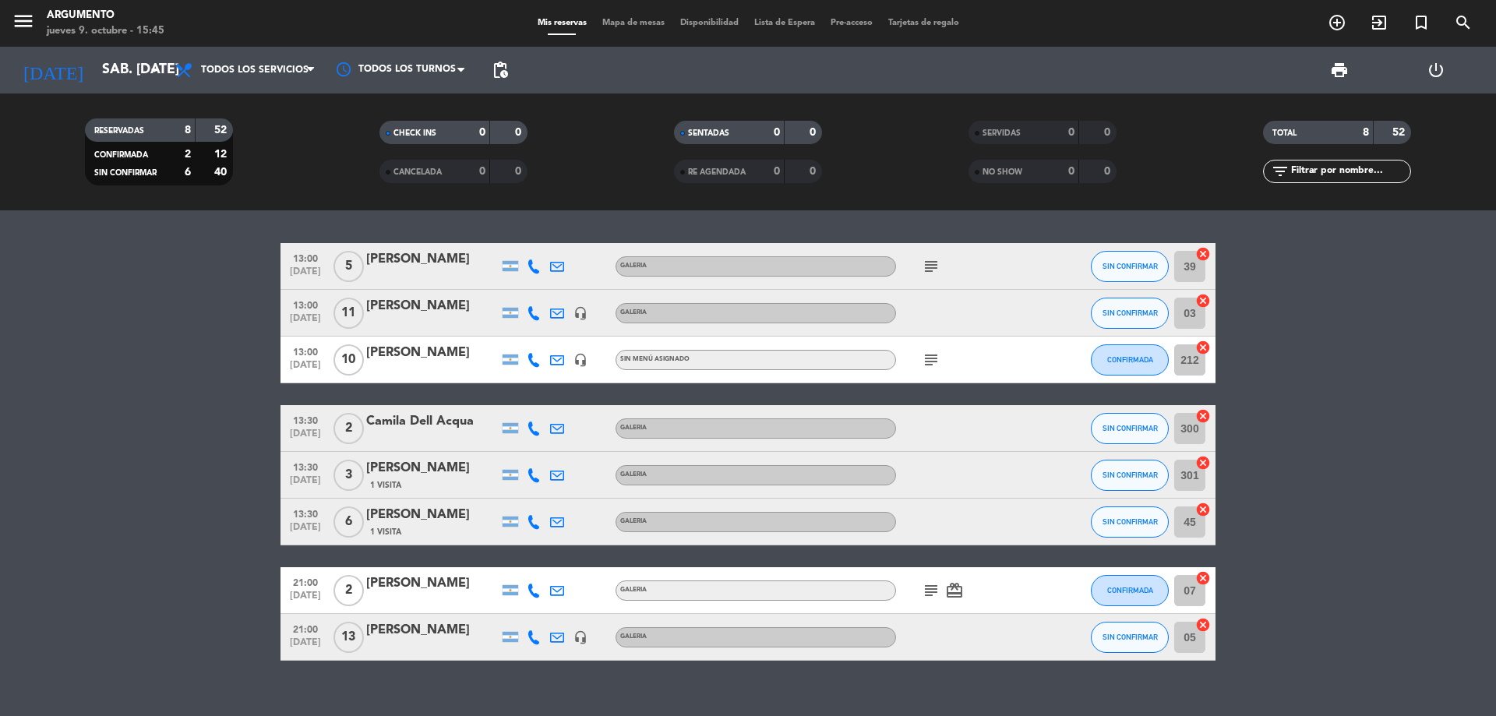
click at [407, 308] on div "[PERSON_NAME]" at bounding box center [432, 306] width 132 height 20
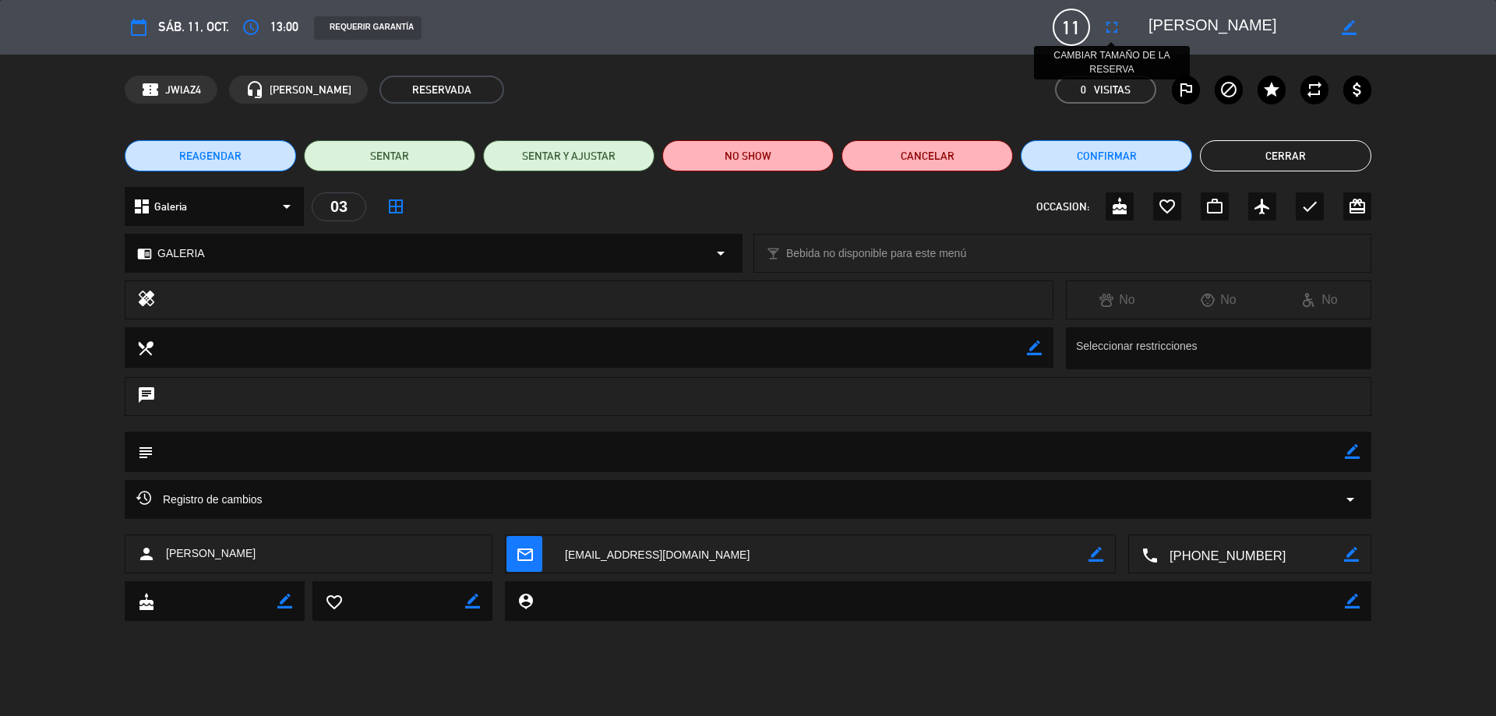
click at [1120, 24] on icon "fullscreen" at bounding box center [1111, 27] width 19 height 19
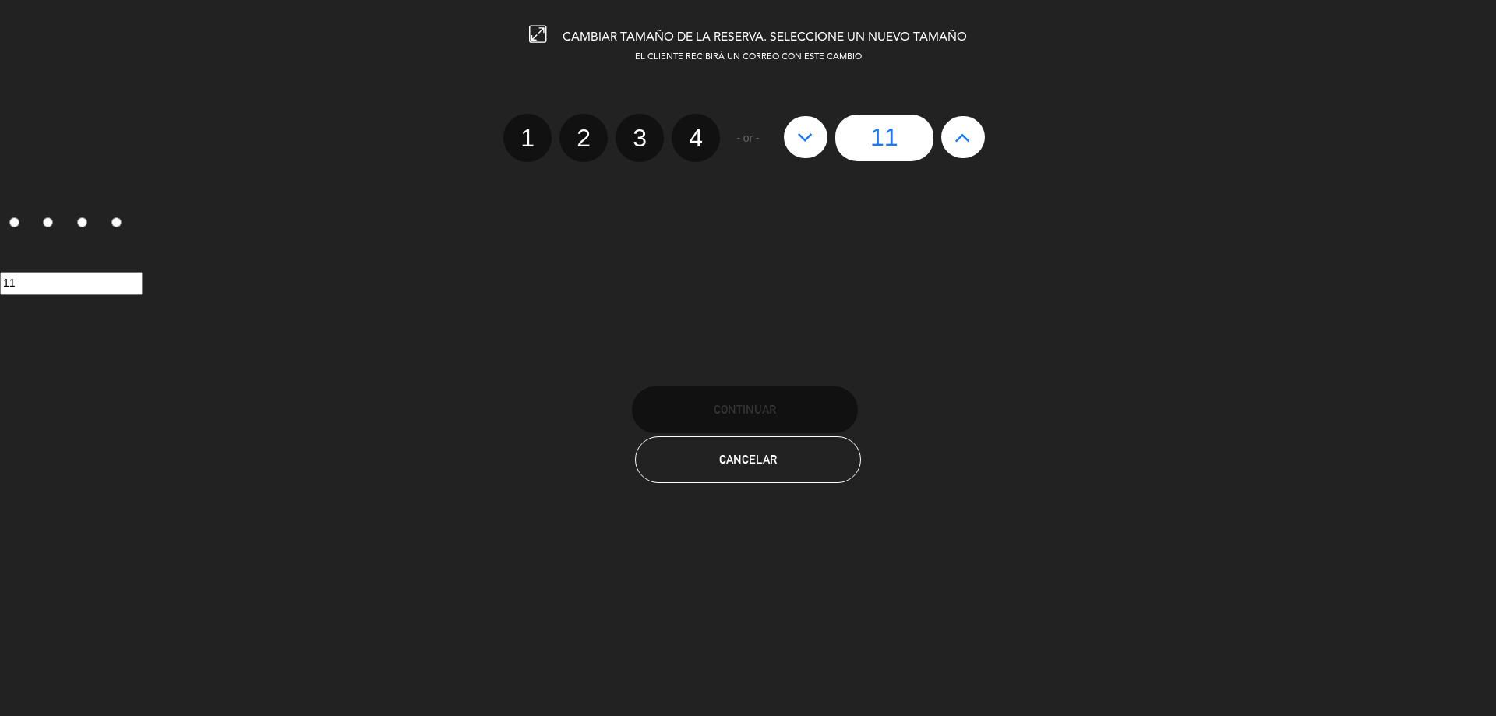
click at [960, 136] on icon at bounding box center [962, 137] width 16 height 25
type input "12"
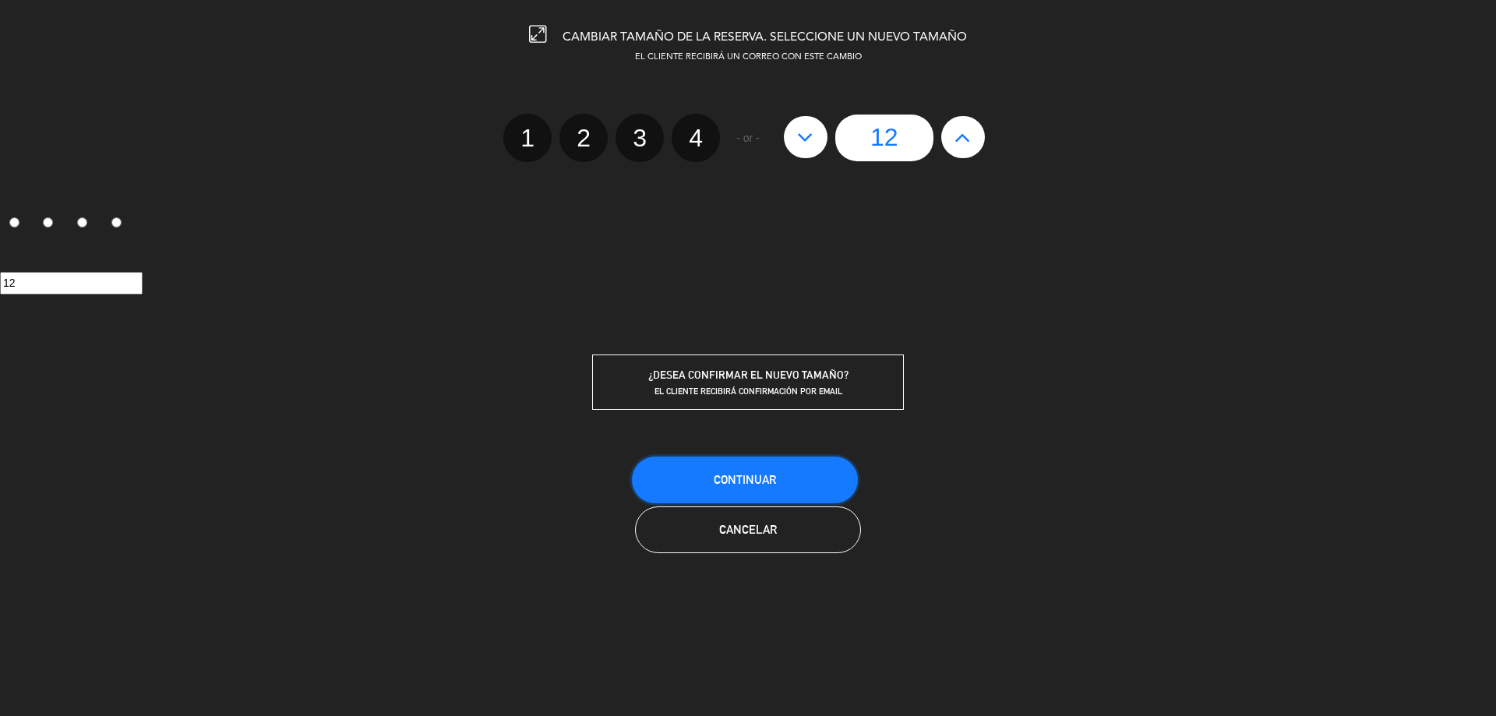
click at [753, 471] on button "Continuar" at bounding box center [745, 479] width 226 height 47
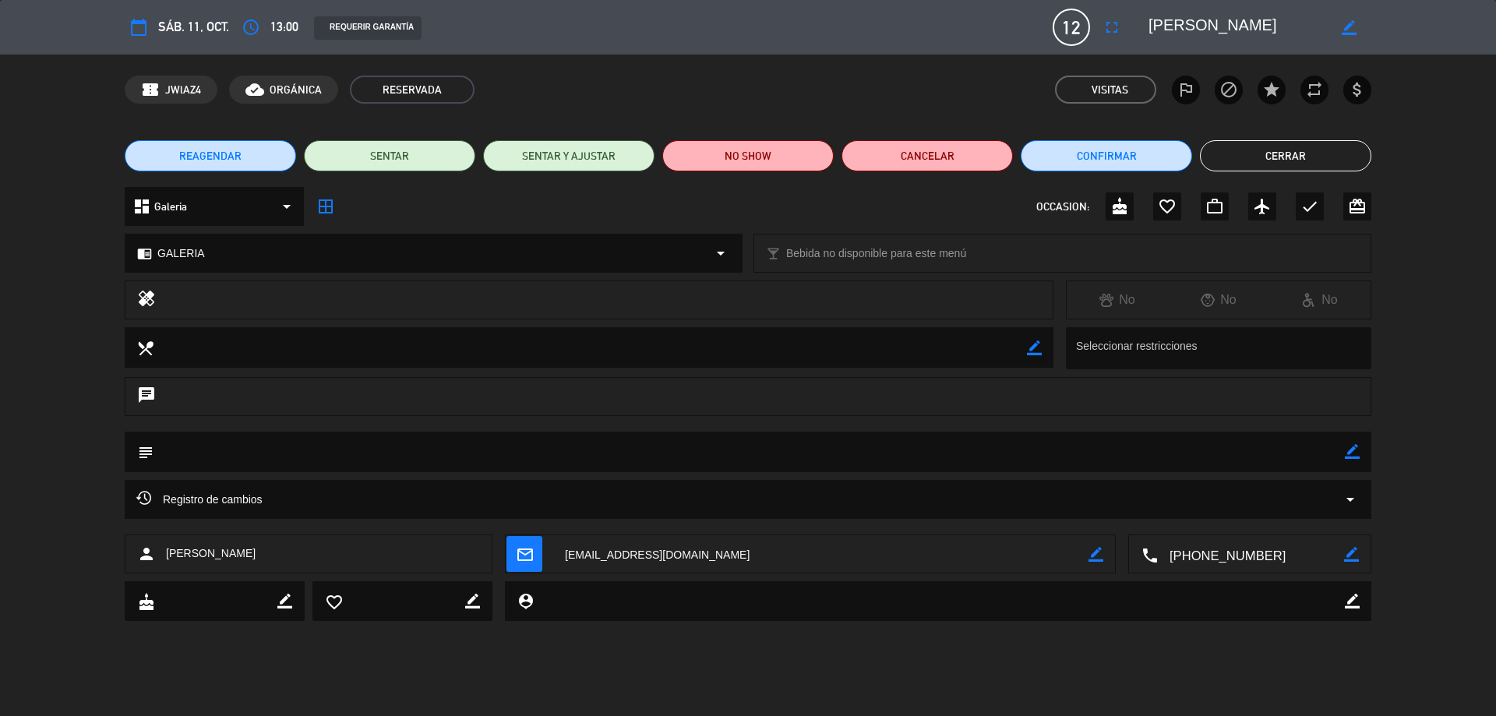
click at [1260, 146] on button "Cerrar" at bounding box center [1285, 155] width 171 height 31
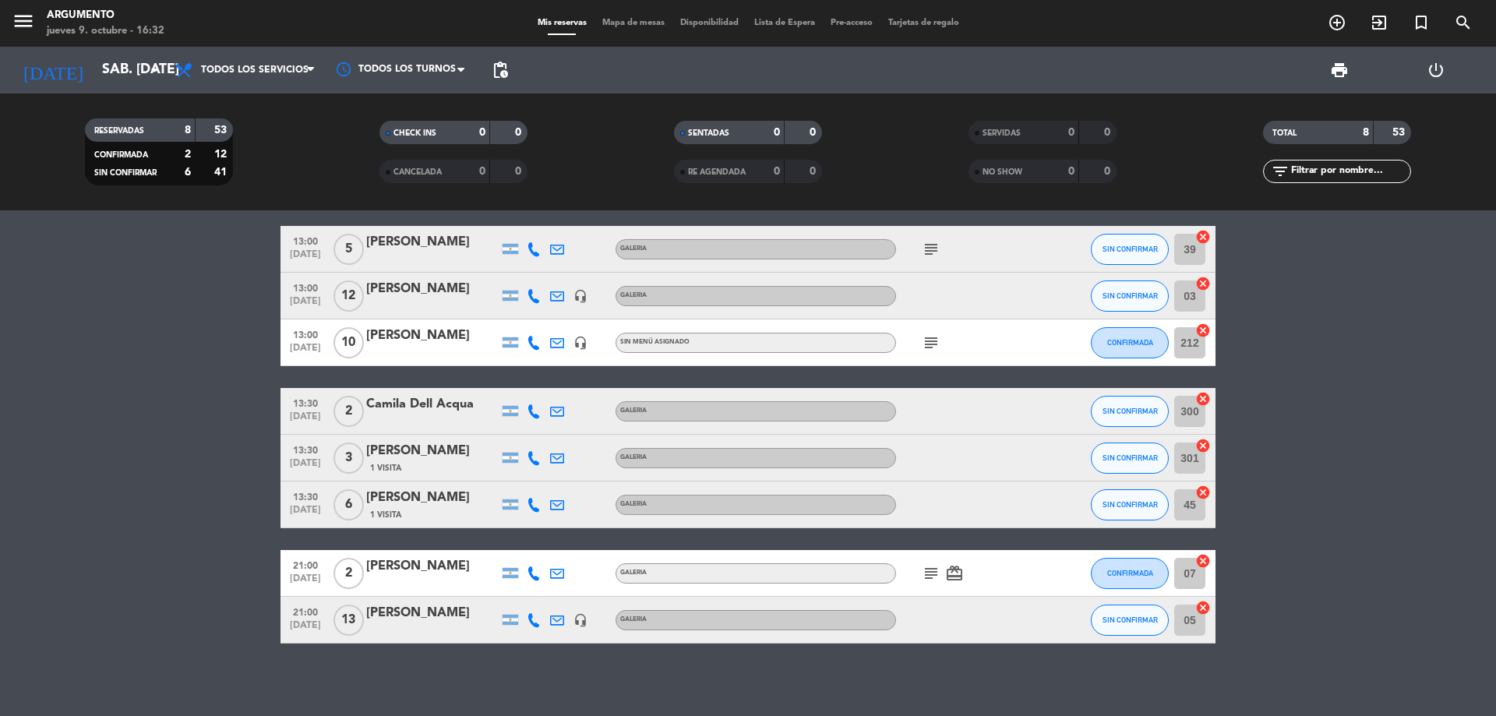
scroll to position [23, 0]
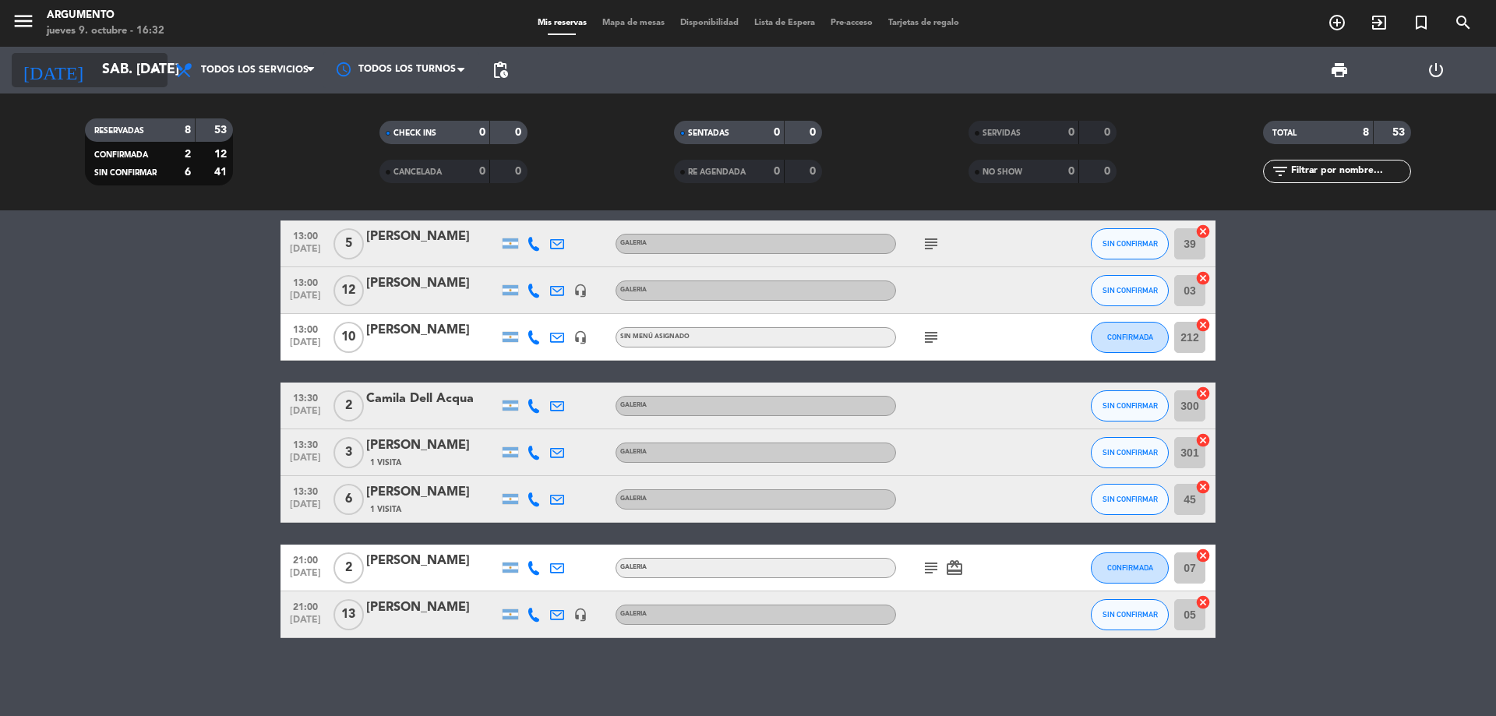
click at [153, 72] on icon "arrow_drop_down" at bounding box center [154, 70] width 19 height 19
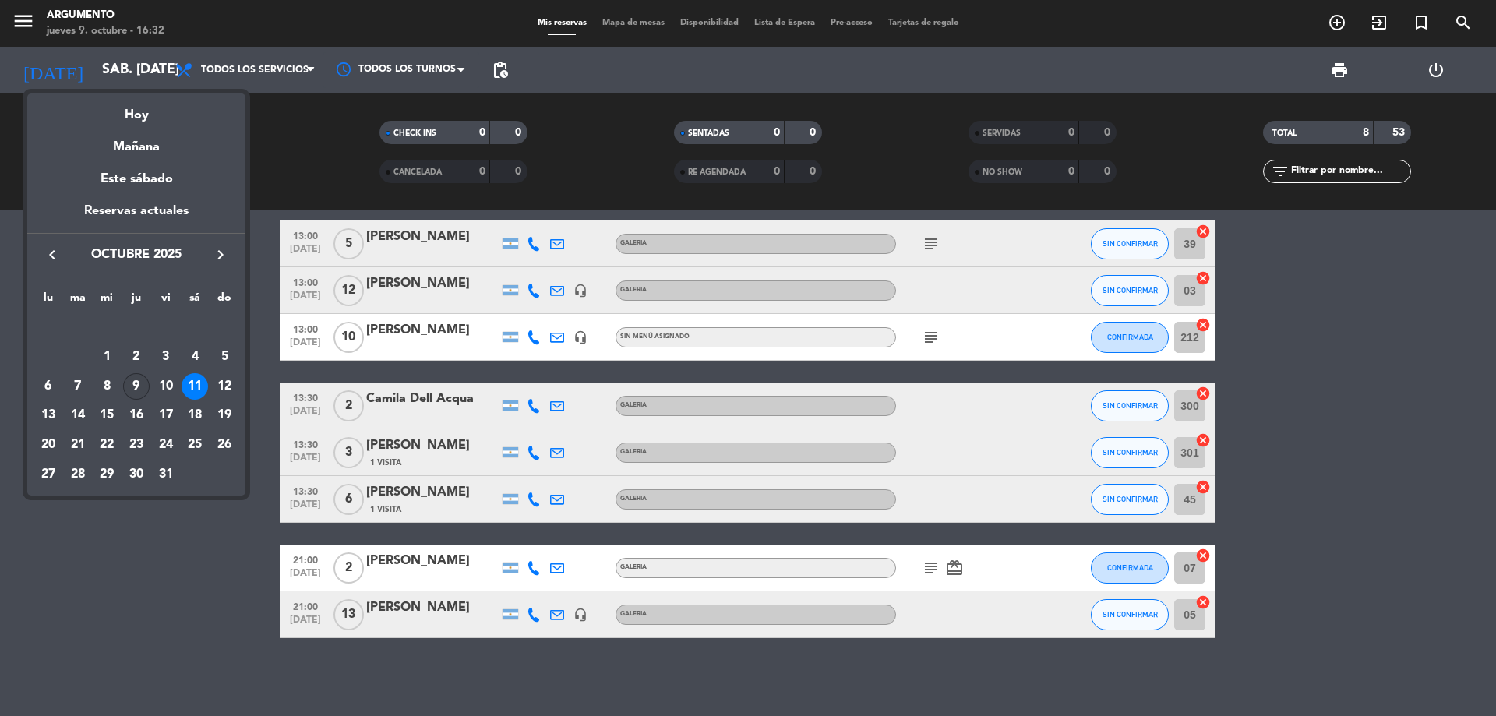
click at [122, 384] on td "9" at bounding box center [137, 387] width 30 height 30
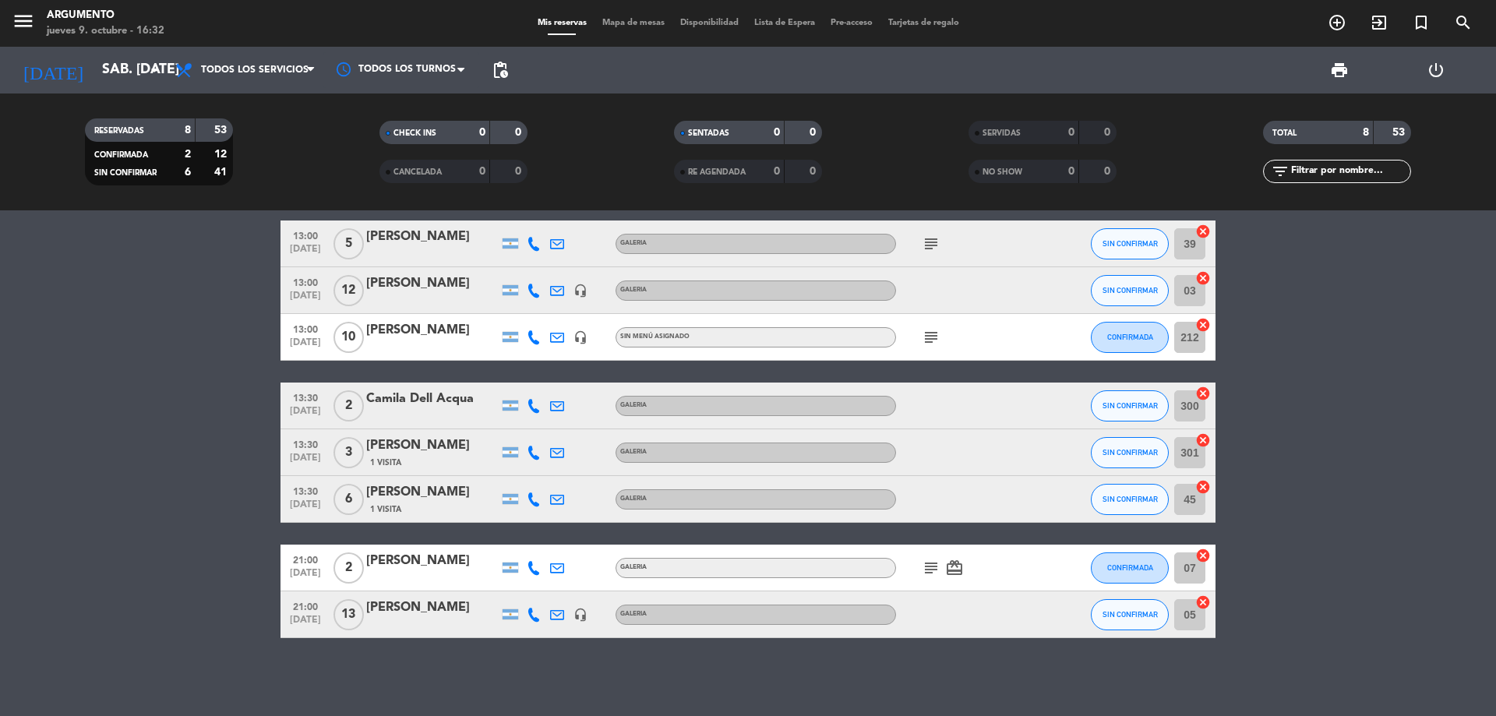
type input "[DEMOGRAPHIC_DATA] [DATE]"
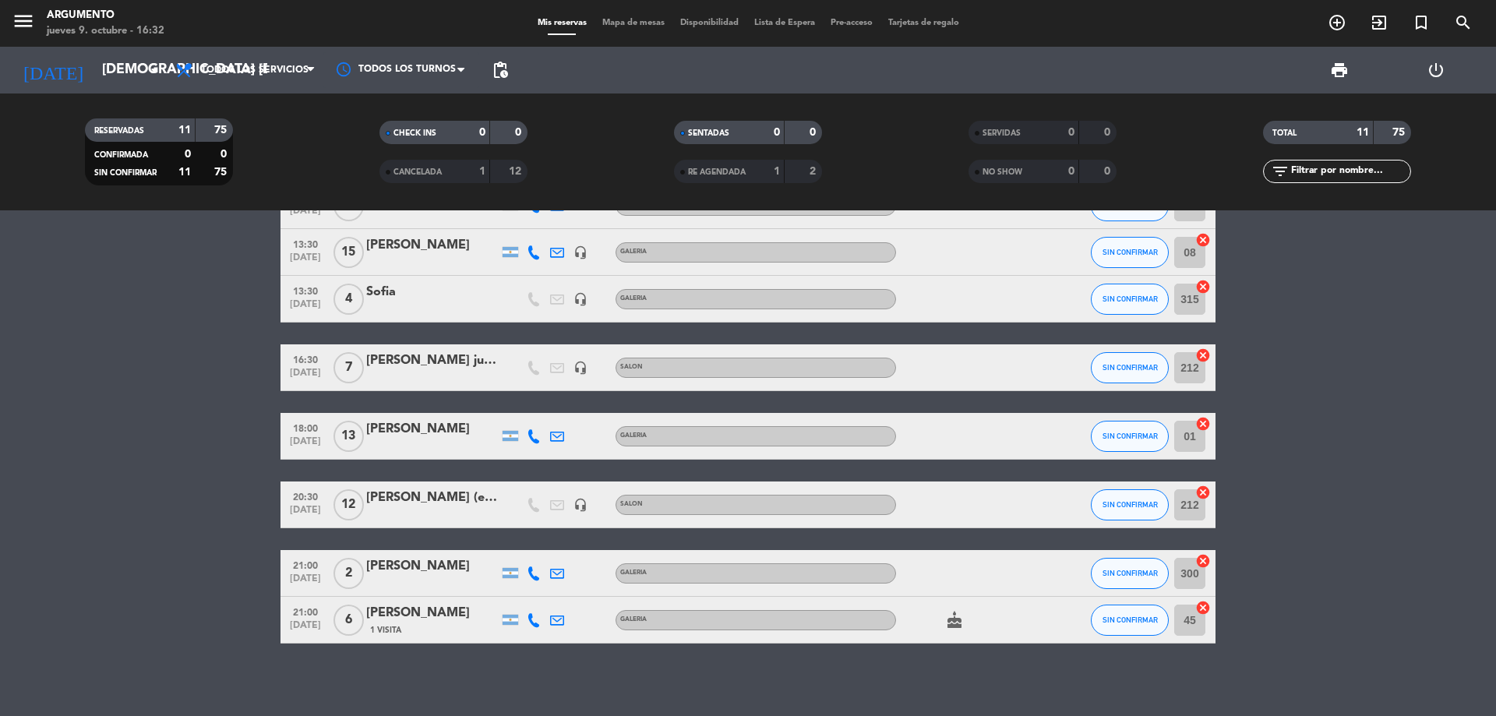
scroll to position [250, 0]
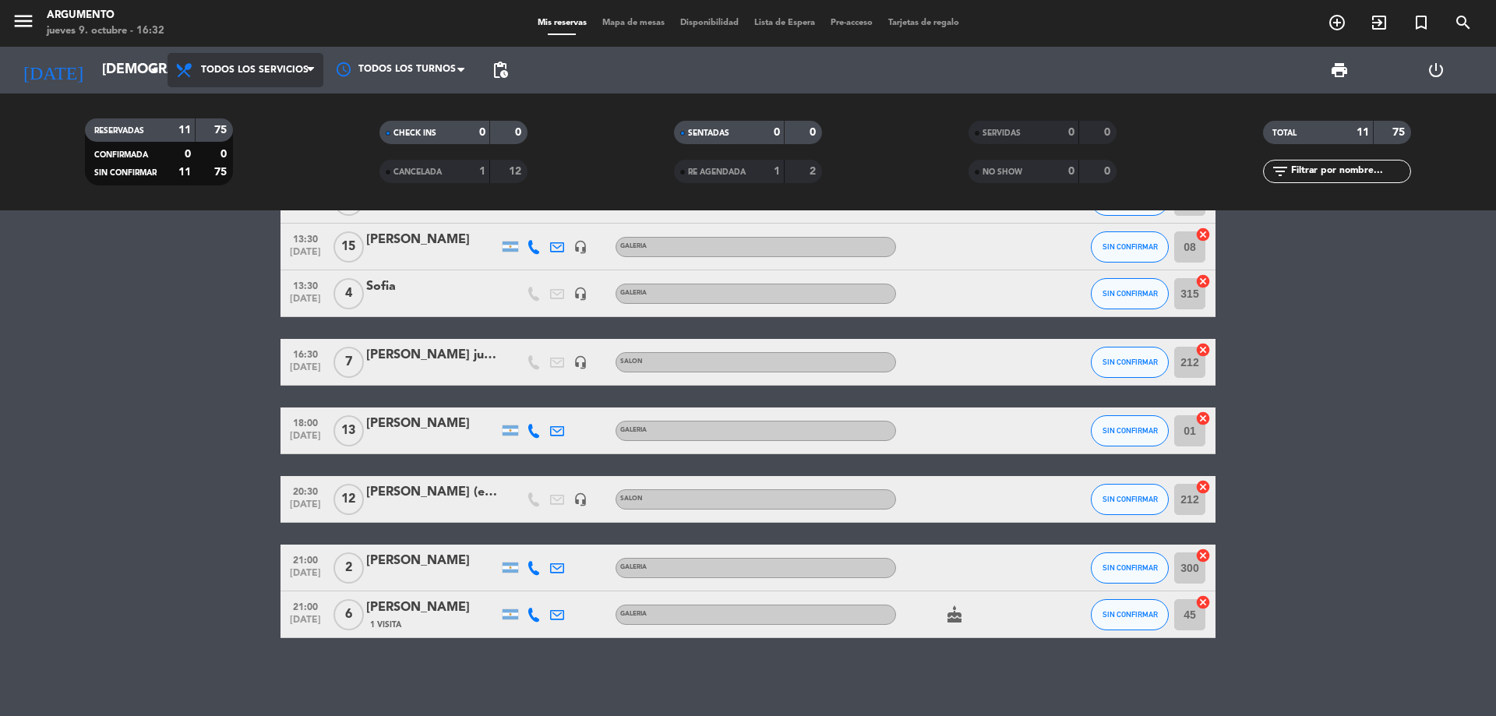
click at [238, 57] on span "Todos los servicios" at bounding box center [245, 70] width 156 height 34
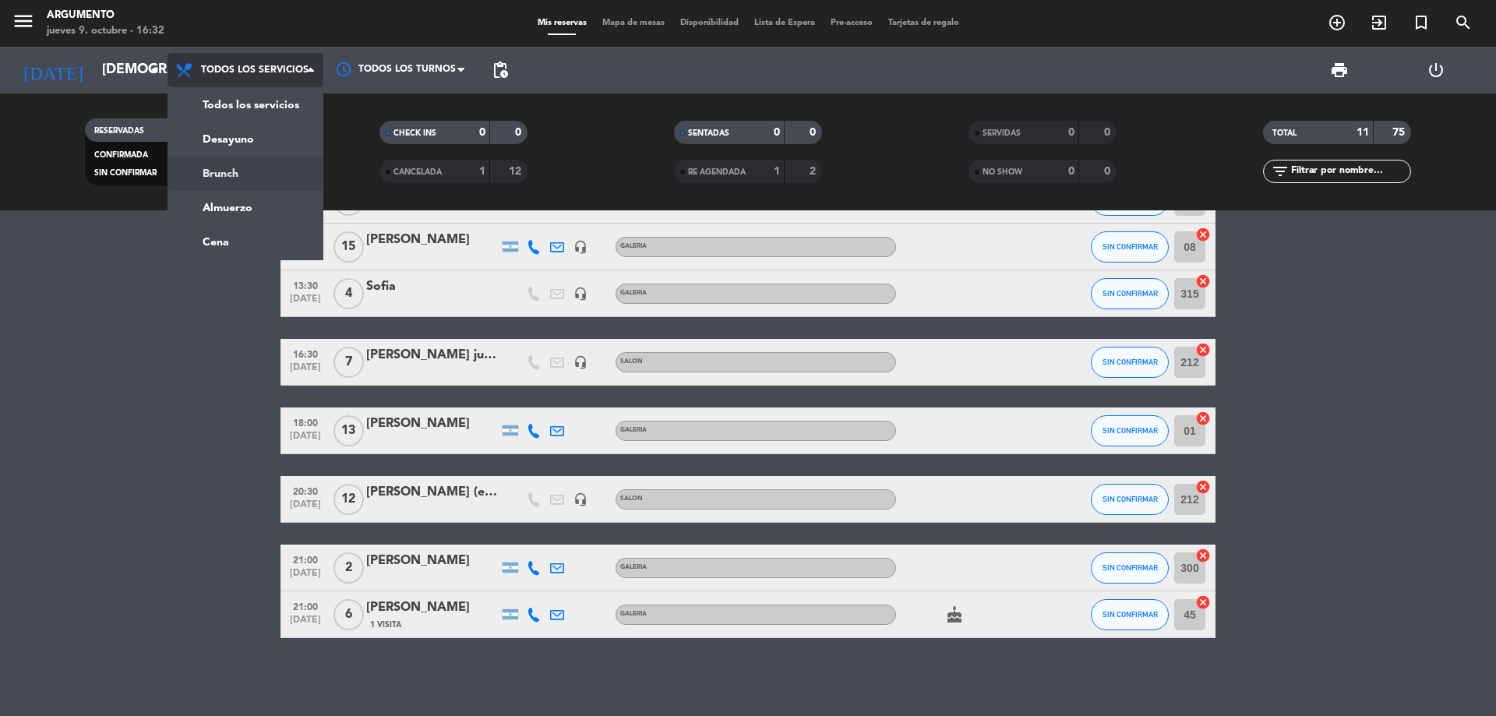
click at [264, 184] on div "menu Argumento jueves 9. octubre - 16:32 Mis reservas Mapa de mesas Disponibili…" at bounding box center [748, 105] width 1496 height 210
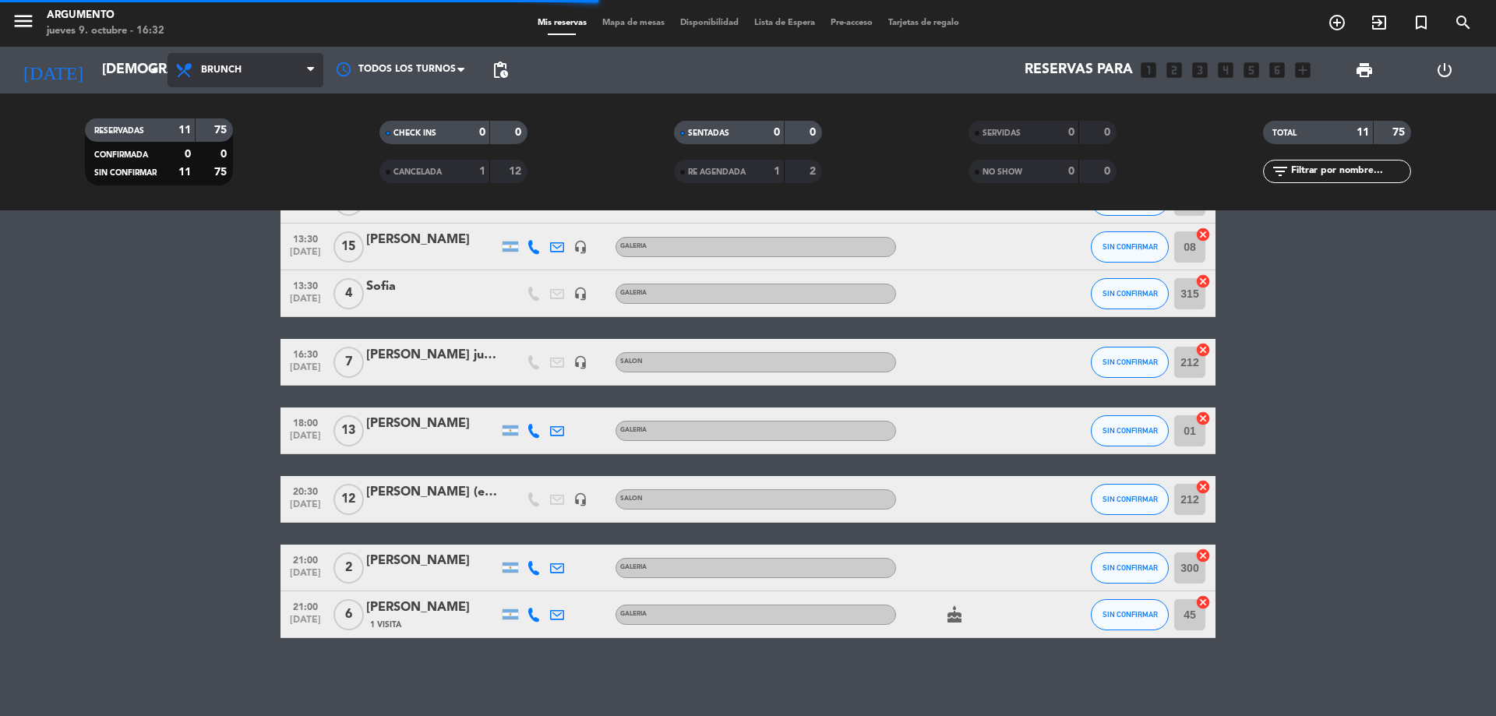
scroll to position [0, 0]
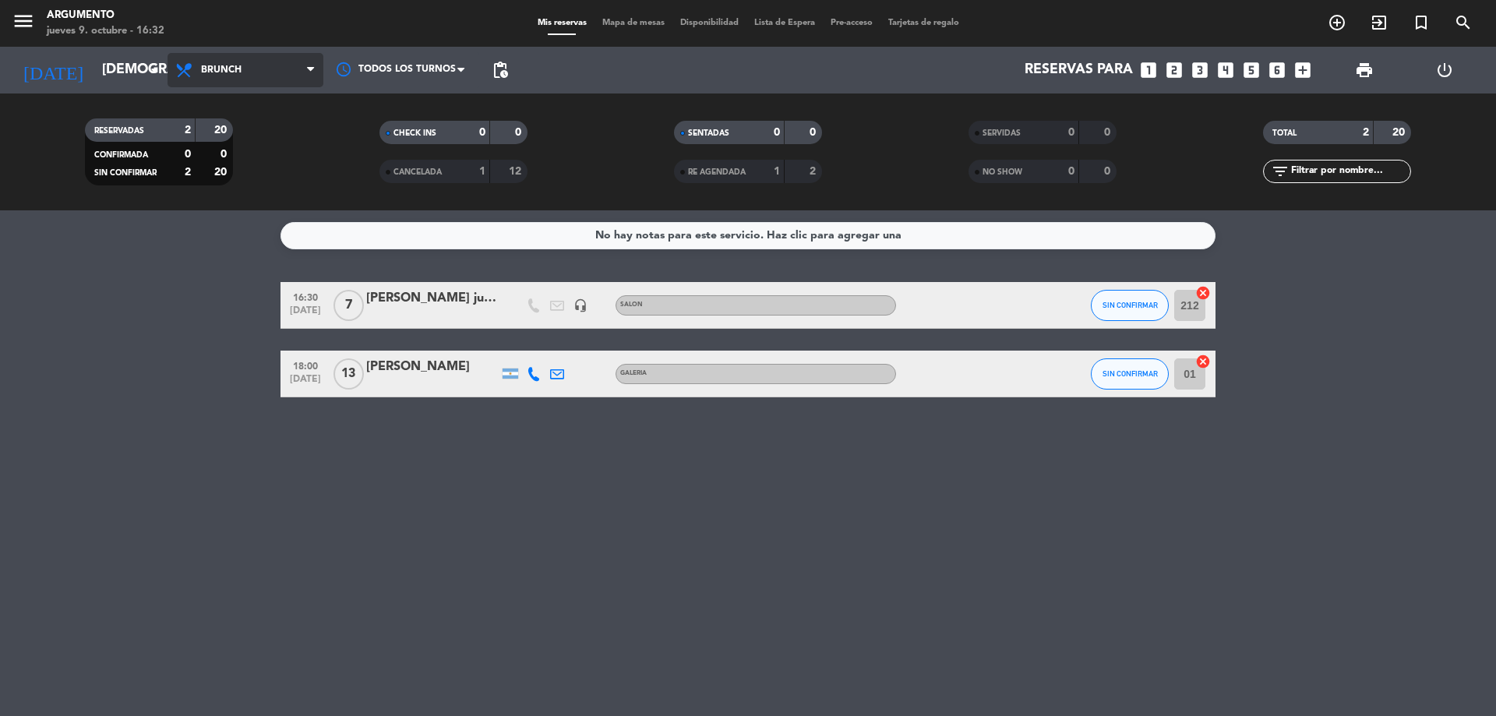
click at [261, 69] on span "Brunch" at bounding box center [245, 70] width 156 height 34
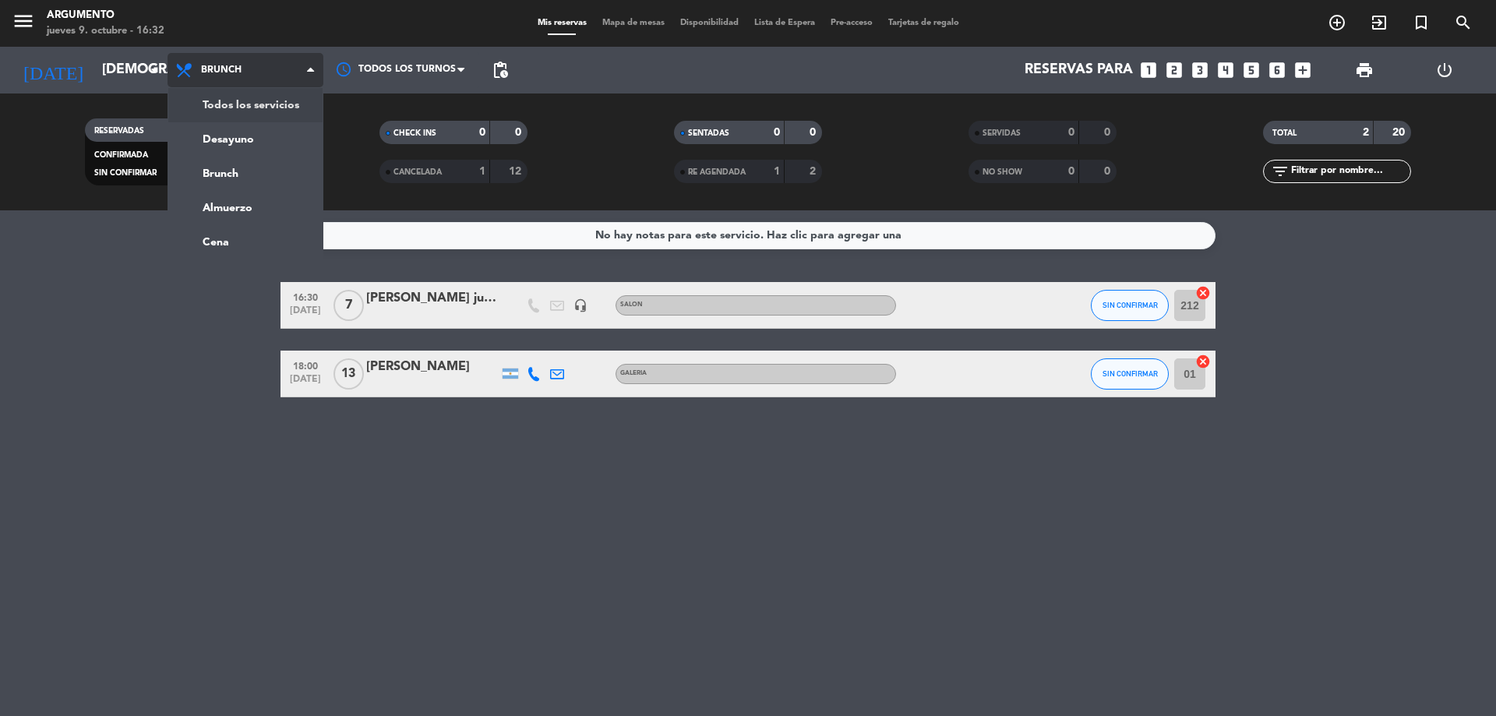
click at [269, 98] on div "menu Argumento jueves 9. octubre - 16:32 Mis reservas Mapa de mesas Disponibili…" at bounding box center [748, 105] width 1496 height 210
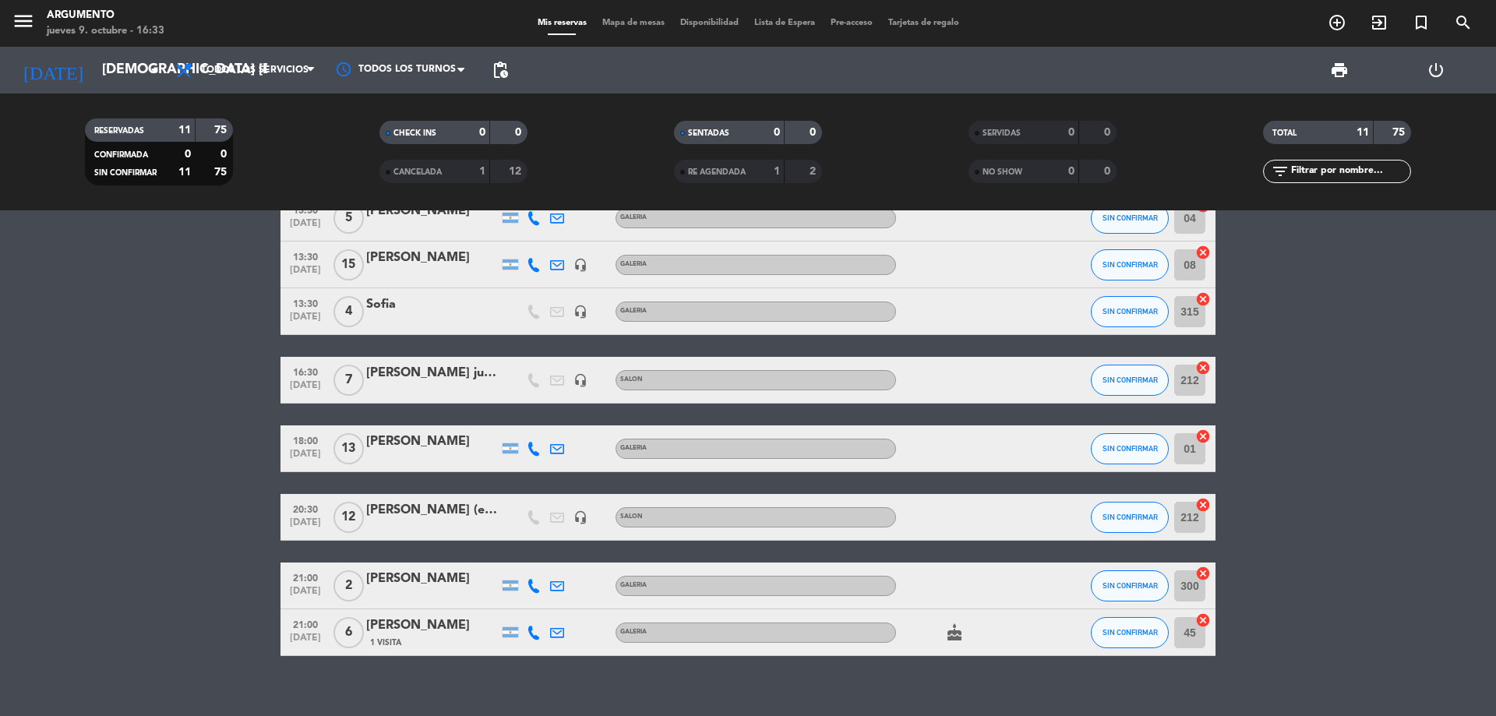
scroll to position [250, 0]
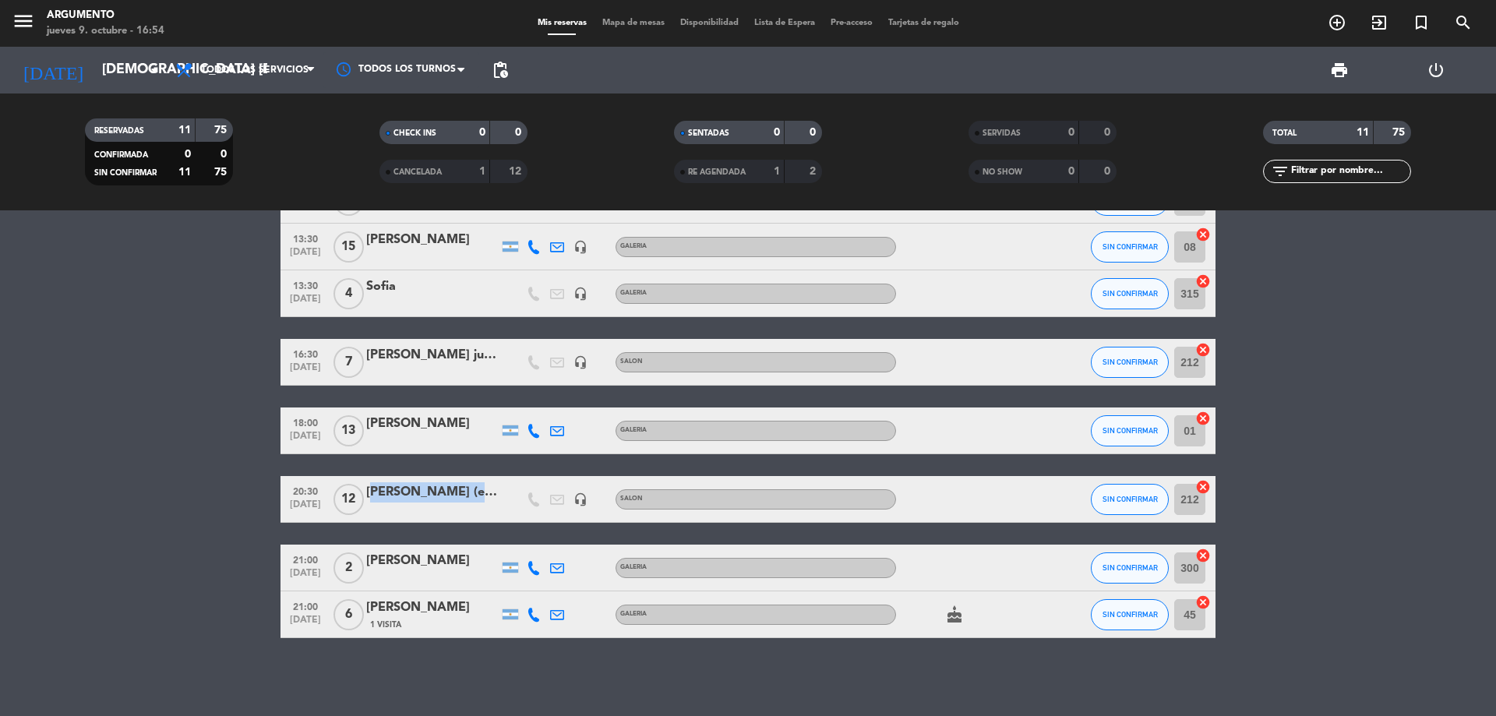
drag, startPoint x: 370, startPoint y: 502, endPoint x: 402, endPoint y: 504, distance: 32.0
click at [402, 504] on div "[PERSON_NAME] (en salon)" at bounding box center [432, 498] width 132 height 33
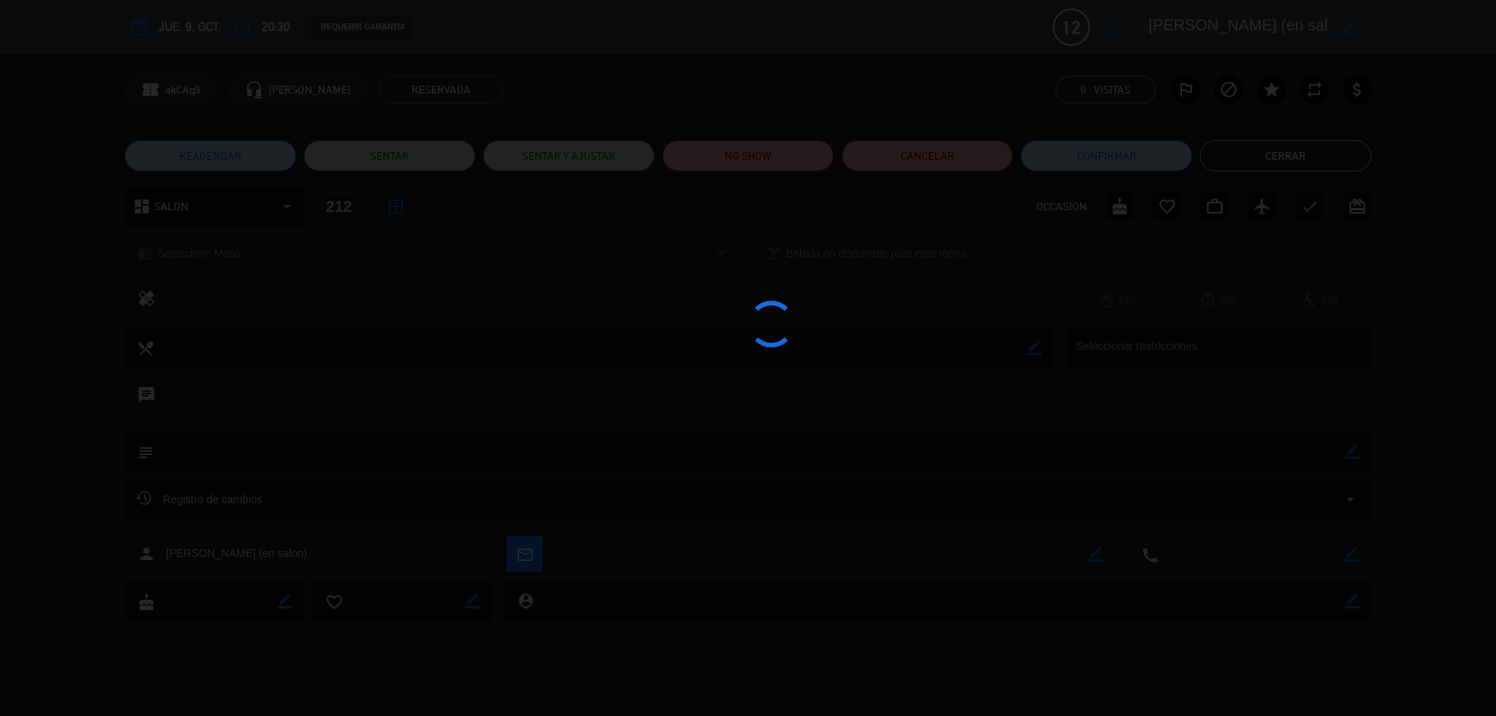
click at [412, 505] on div at bounding box center [748, 358] width 1496 height 716
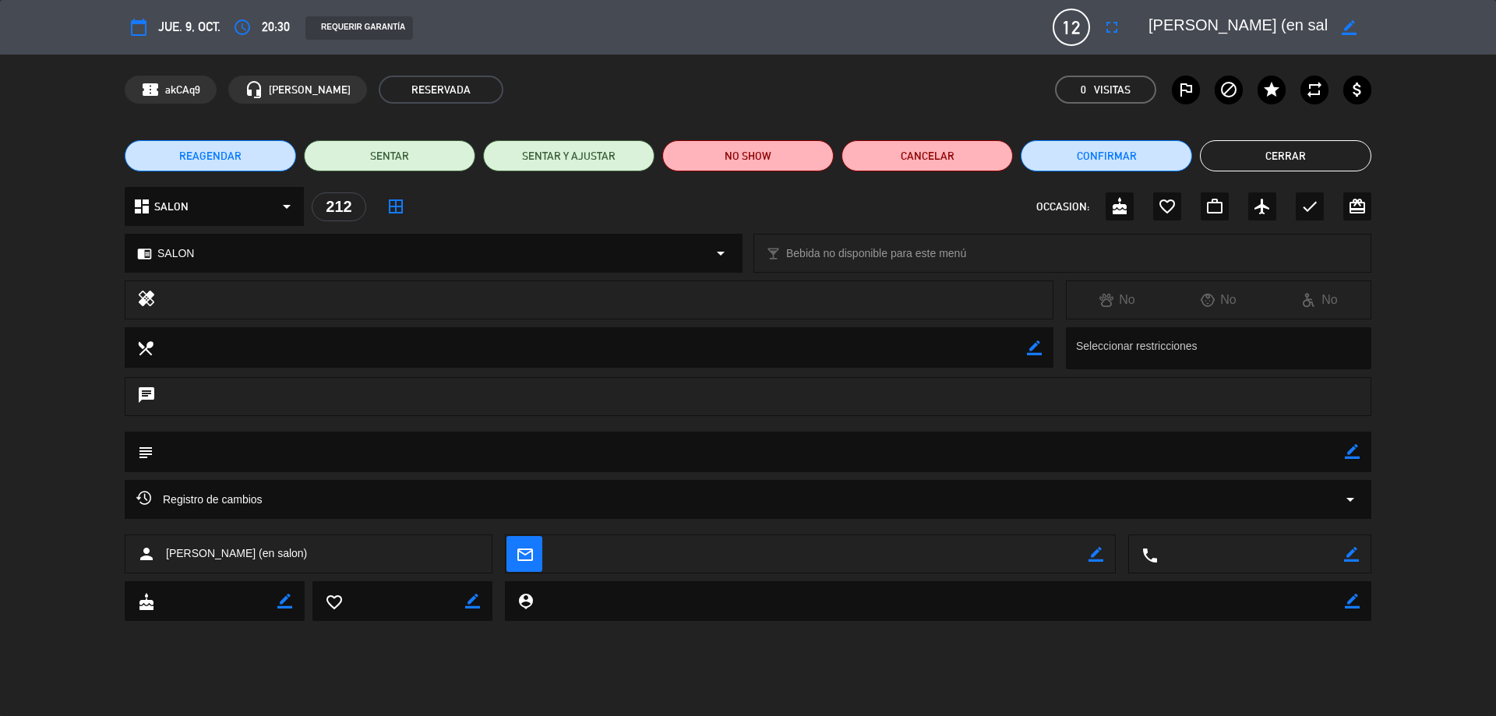
click at [1311, 157] on button "Cerrar" at bounding box center [1285, 155] width 171 height 31
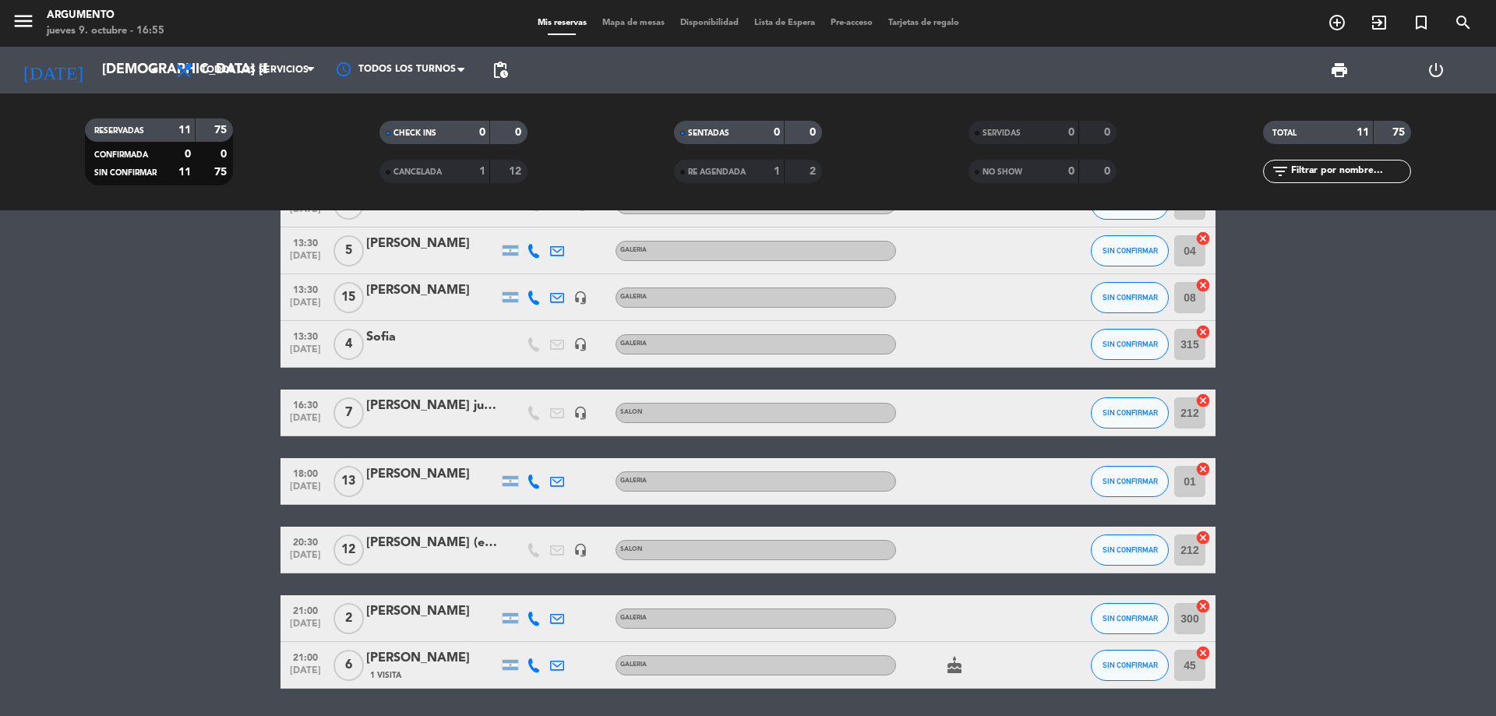
scroll to position [172, 0]
